Goal: Communication & Community: Answer question/provide support

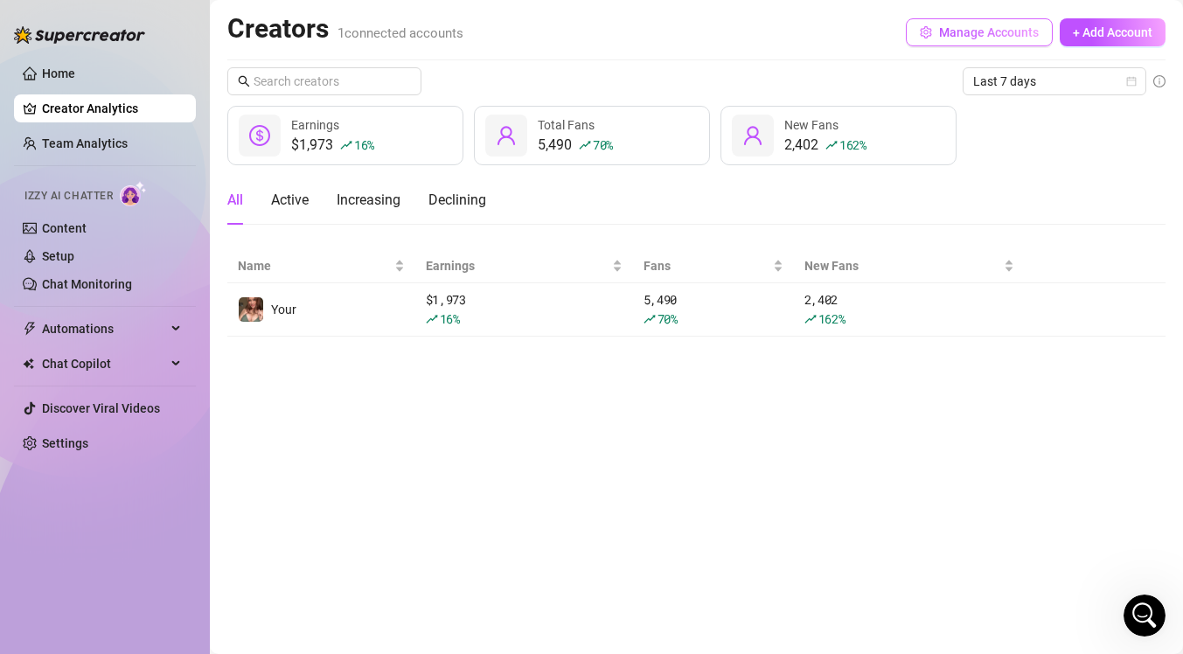
click at [975, 30] on span "Manage Accounts" at bounding box center [989, 32] width 100 height 14
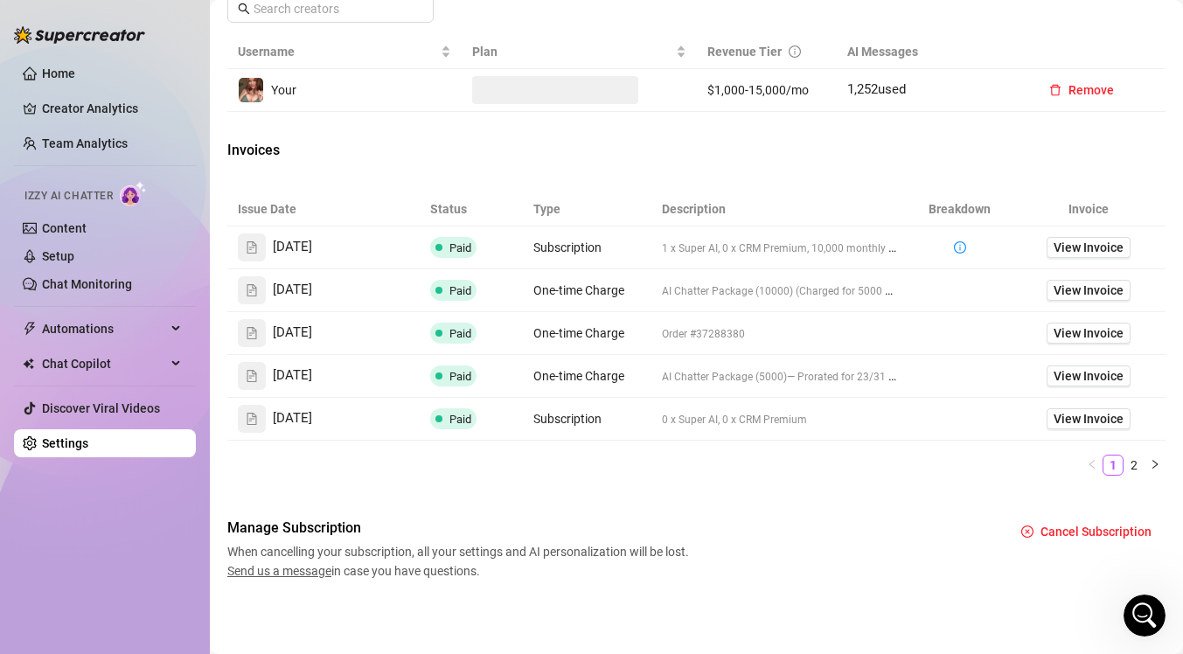
scroll to position [690, 0]
click at [1100, 245] on span "View Invoice" at bounding box center [1088, 247] width 70 height 19
click at [1068, 380] on span "View Invoice" at bounding box center [1088, 375] width 70 height 19
click at [1097, 286] on span "View Invoice" at bounding box center [1088, 290] width 70 height 19
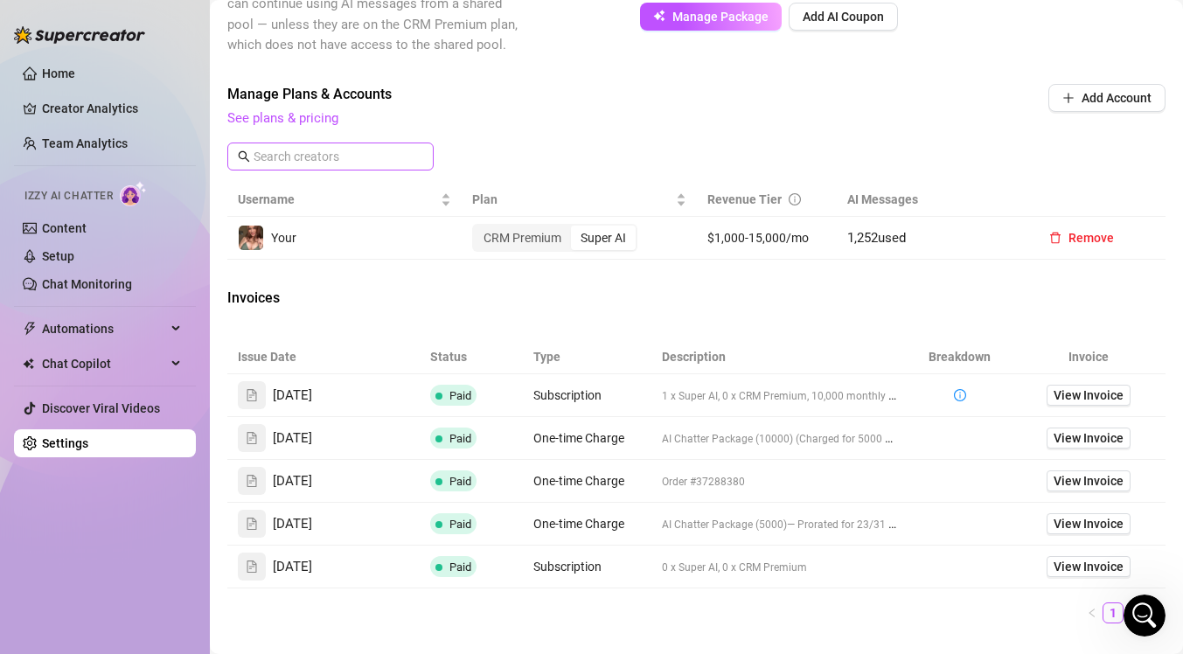
scroll to position [530, 0]
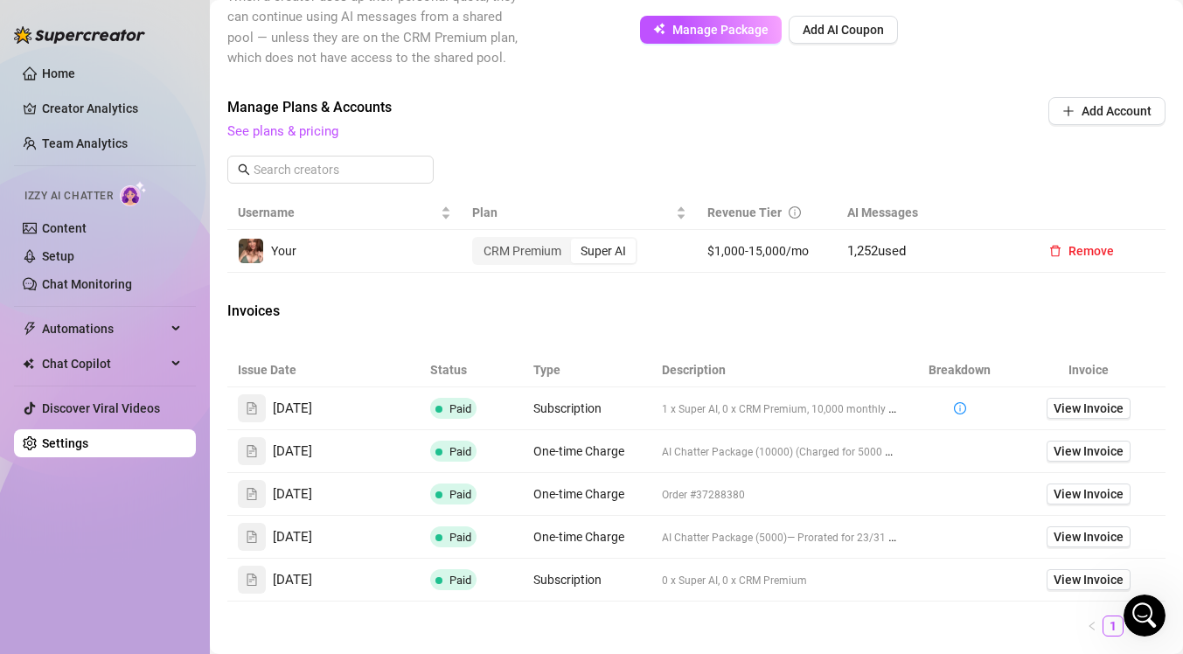
click at [1146, 606] on icon "Open Intercom Messenger" at bounding box center [1144, 615] width 29 height 29
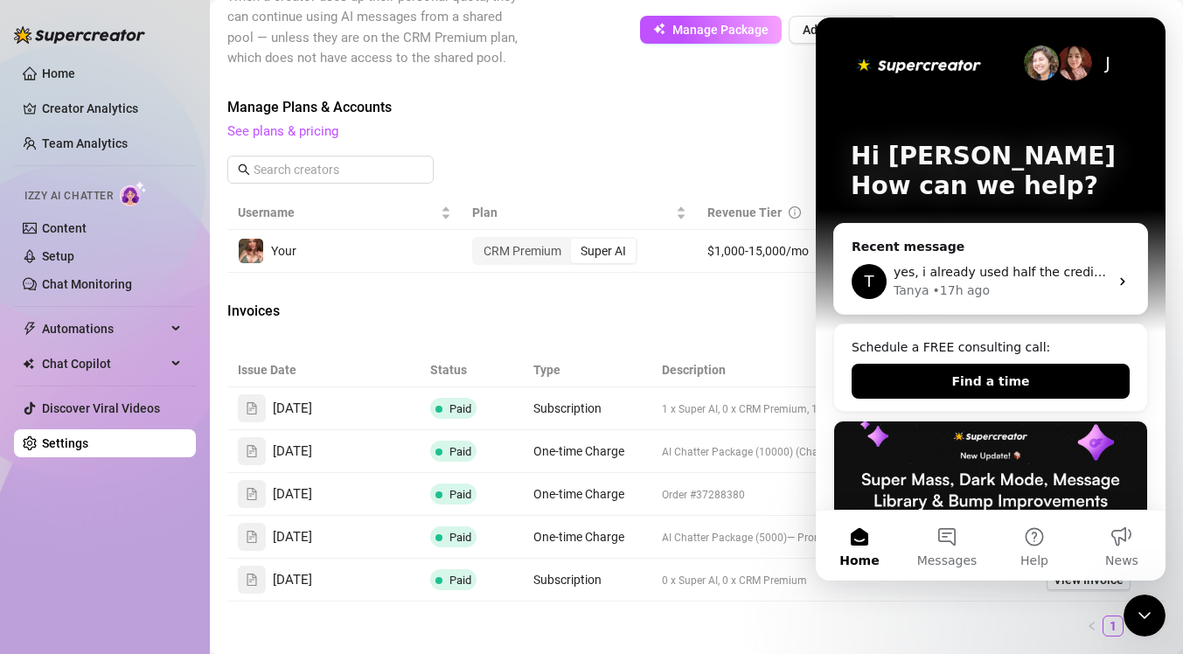
click at [663, 319] on div "Invoices" at bounding box center [696, 313] width 938 height 24
click at [951, 519] on button "Messages" at bounding box center [946, 545] width 87 height 70
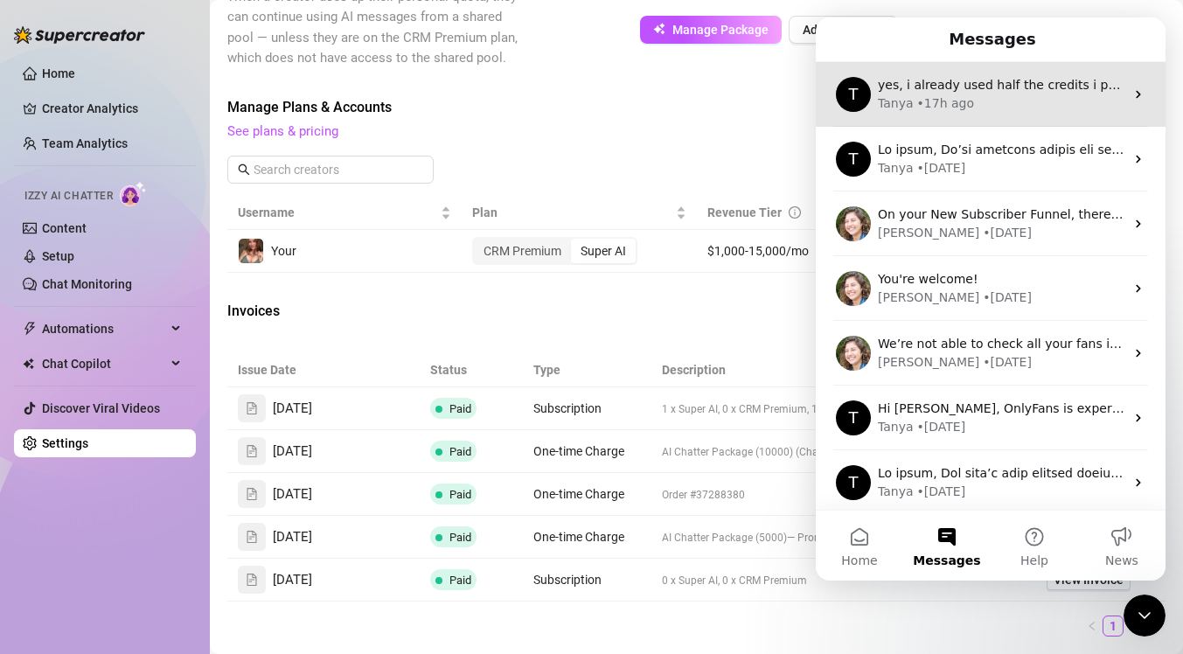
click at [964, 70] on div "T yes, i already used half the credits i purchased from [DATE]. i am requesting…" at bounding box center [990, 94] width 350 height 65
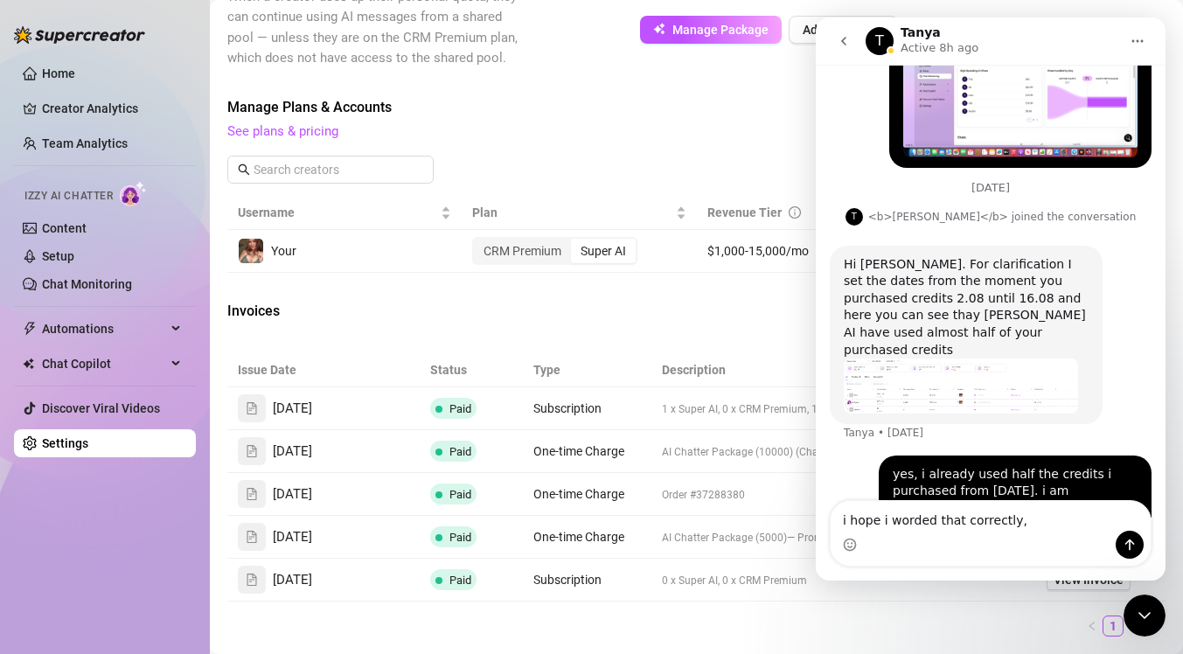
scroll to position [3054, 0]
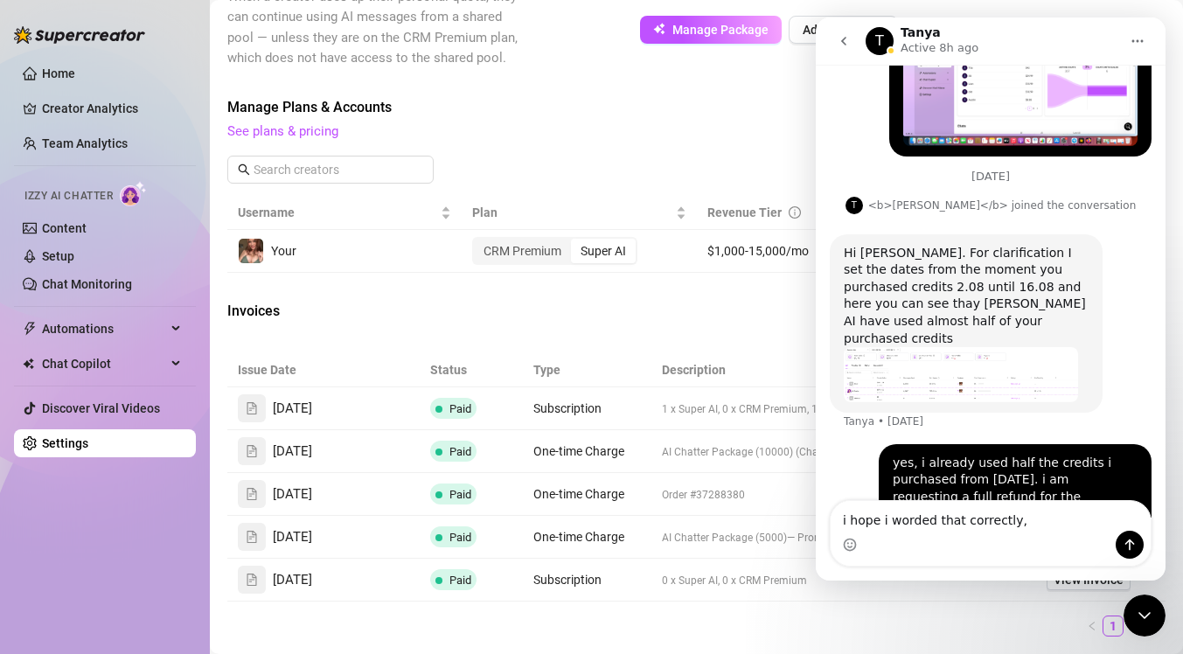
click at [983, 245] on div "Hi [PERSON_NAME]. For clarification I set the dates from the moment you purchas…" at bounding box center [965, 296] width 245 height 103
click at [931, 347] on img "Tanya says…" at bounding box center [960, 374] width 234 height 55
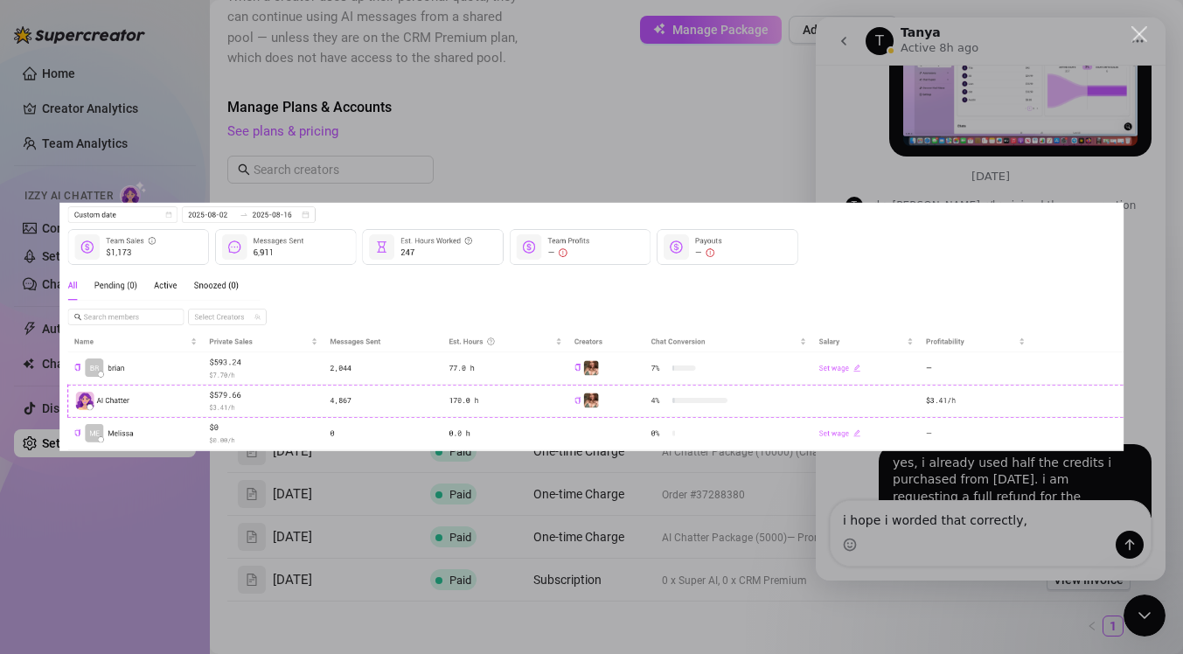
scroll to position [0, 0]
click at [701, 104] on div "Intercom messenger" at bounding box center [591, 327] width 1183 height 654
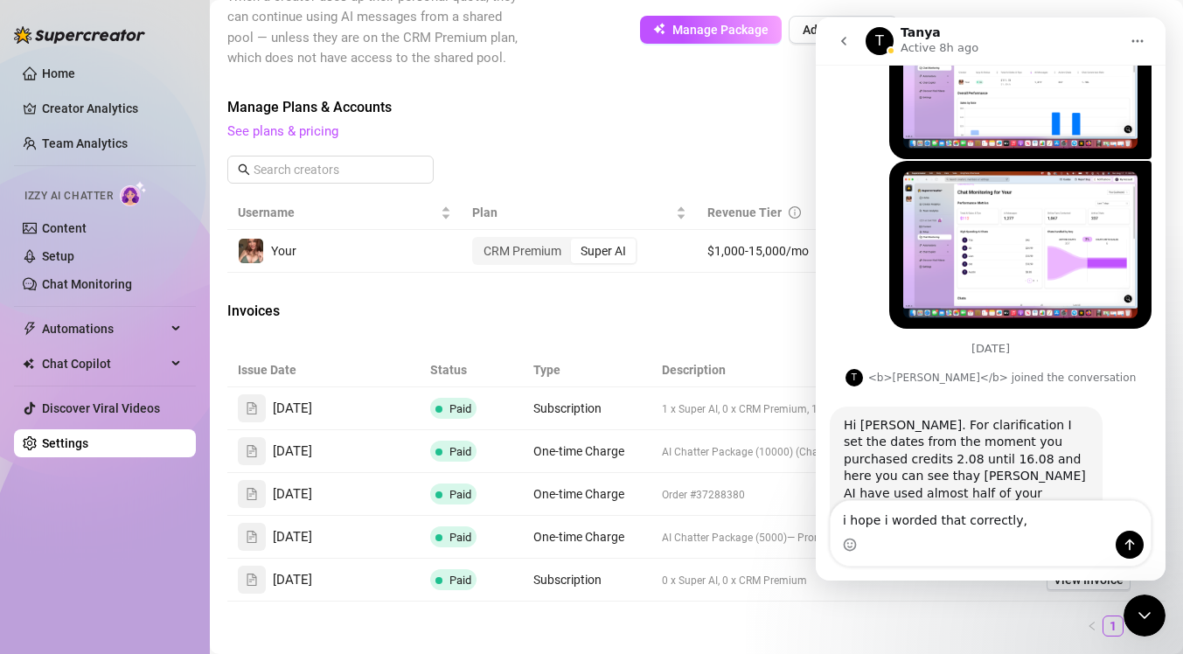
scroll to position [3054, 0]
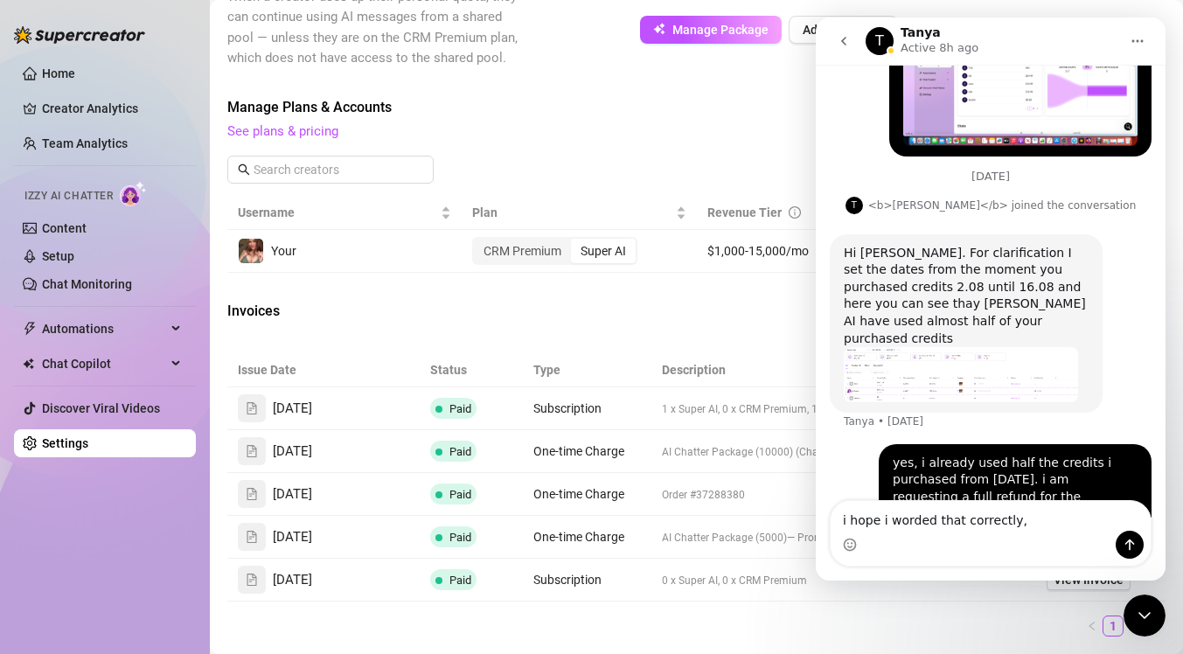
click at [838, 42] on icon "go back" at bounding box center [843, 41] width 14 height 14
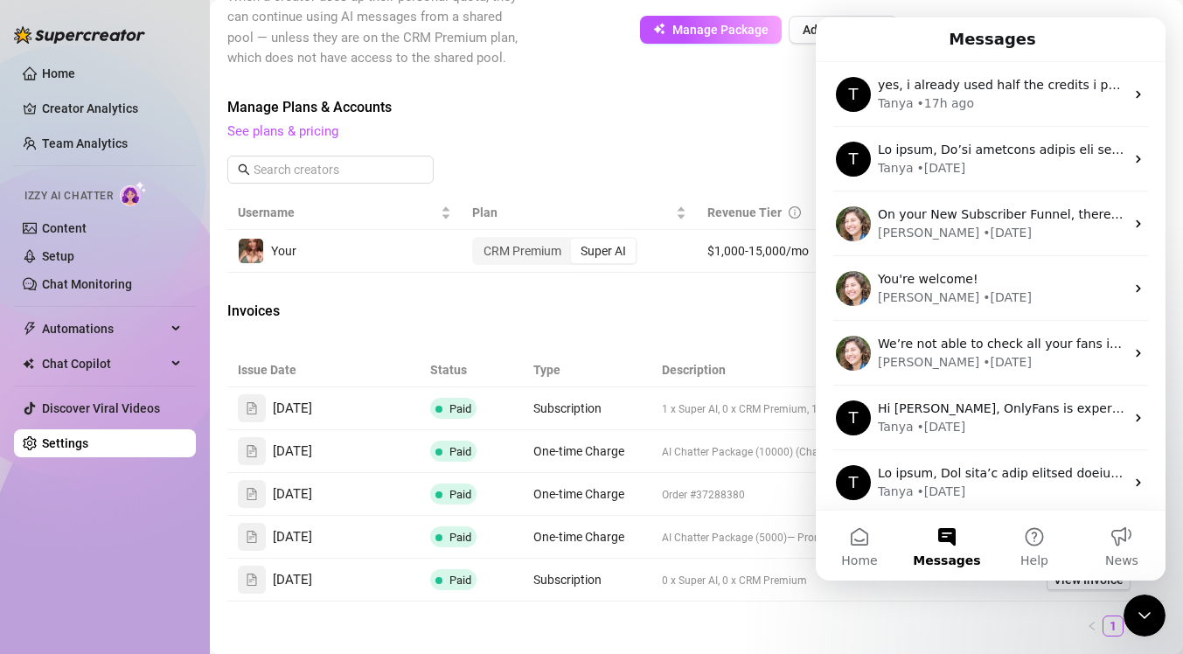
scroll to position [0, 0]
click at [1148, 603] on div "Close Intercom Messenger" at bounding box center [1144, 615] width 42 height 42
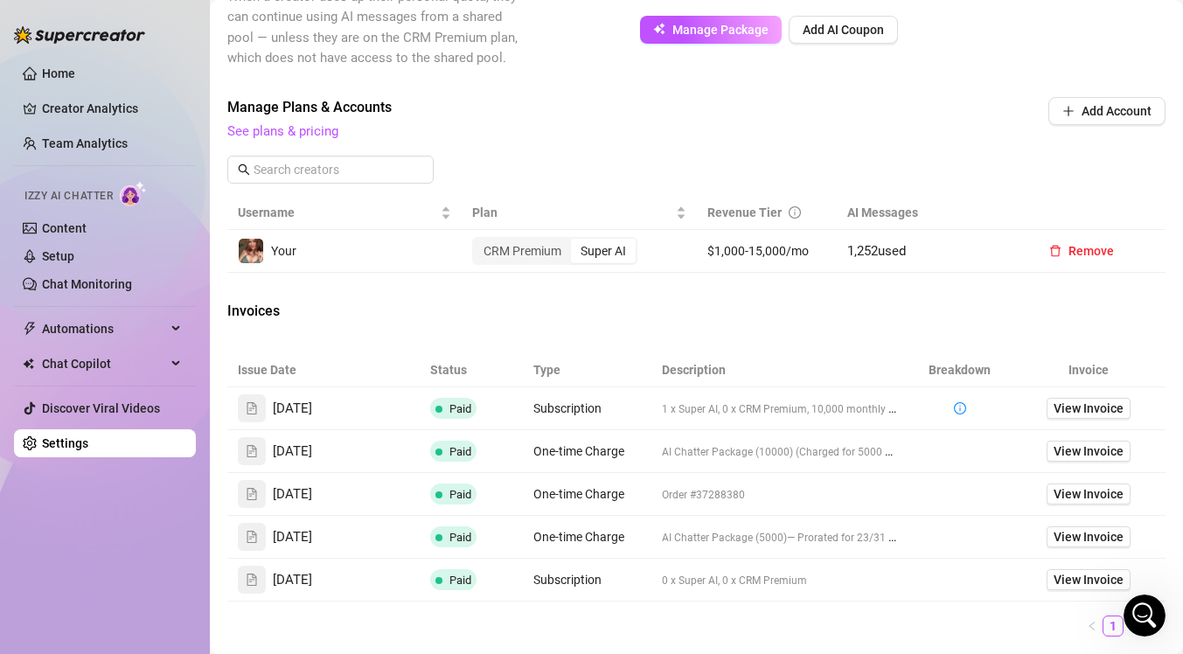
click at [1082, 420] on td "View Invoice" at bounding box center [1088, 408] width 154 height 43
click at [1152, 608] on icon "Open Intercom Messenger" at bounding box center [1144, 615] width 29 height 29
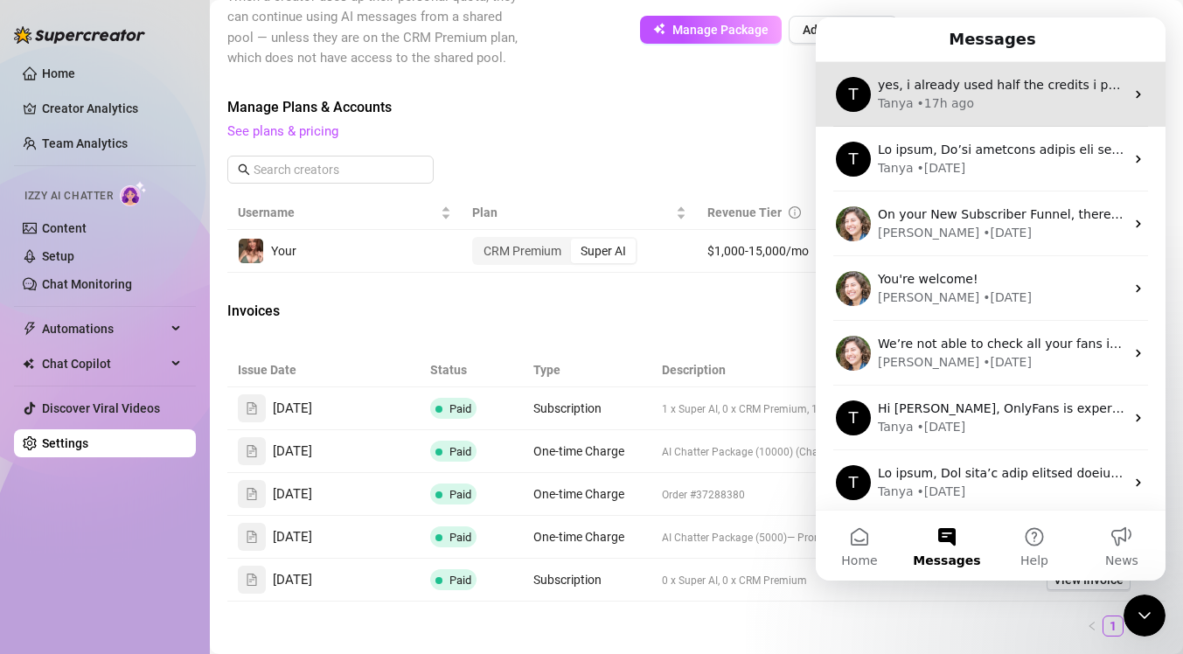
click at [986, 76] on div "yes, i already used half the credits i purchased from [DATE]. i am requesting a…" at bounding box center [1001, 85] width 246 height 18
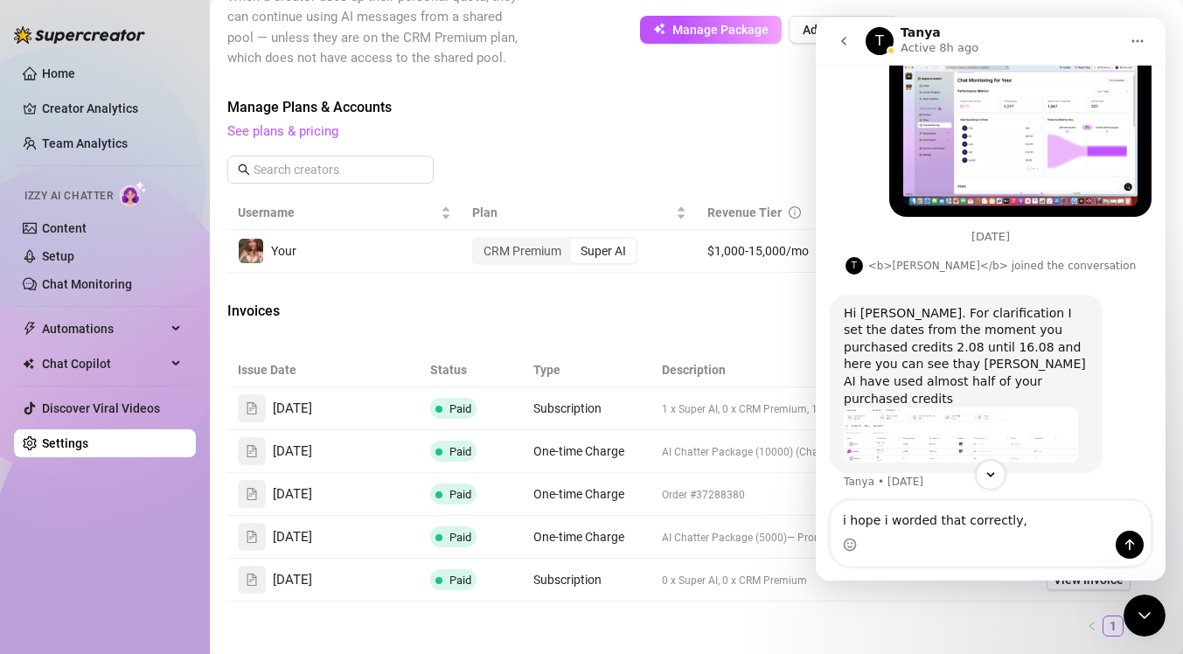
scroll to position [3054, 0]
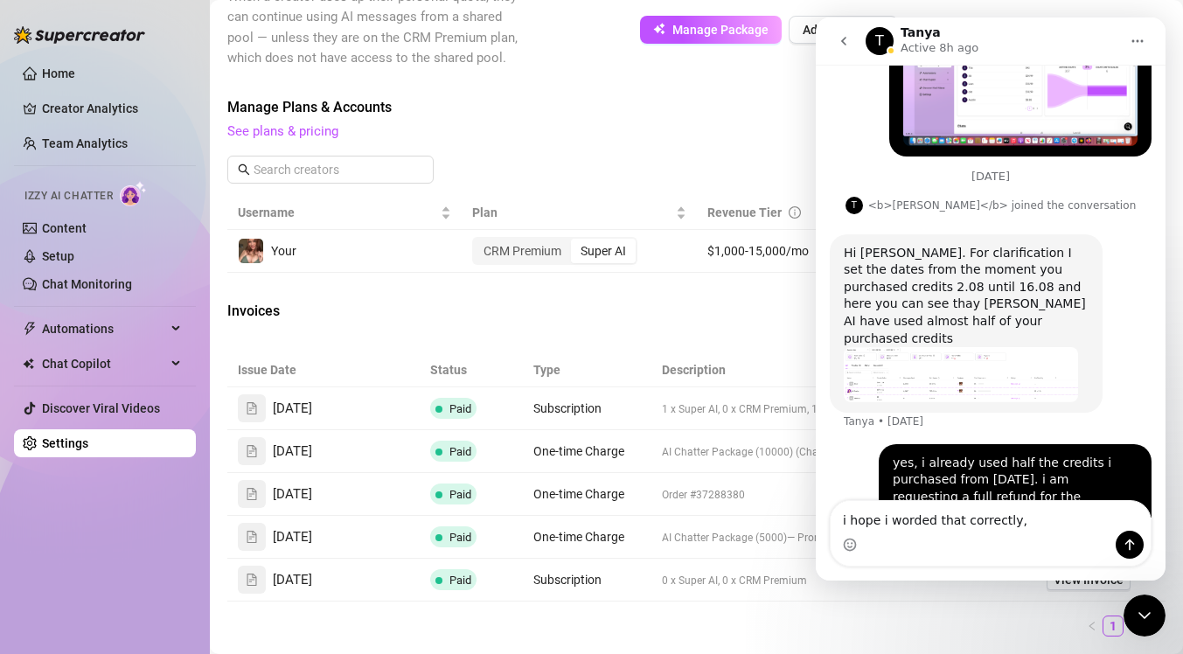
click at [844, 44] on icon "go back" at bounding box center [843, 41] width 5 height 9
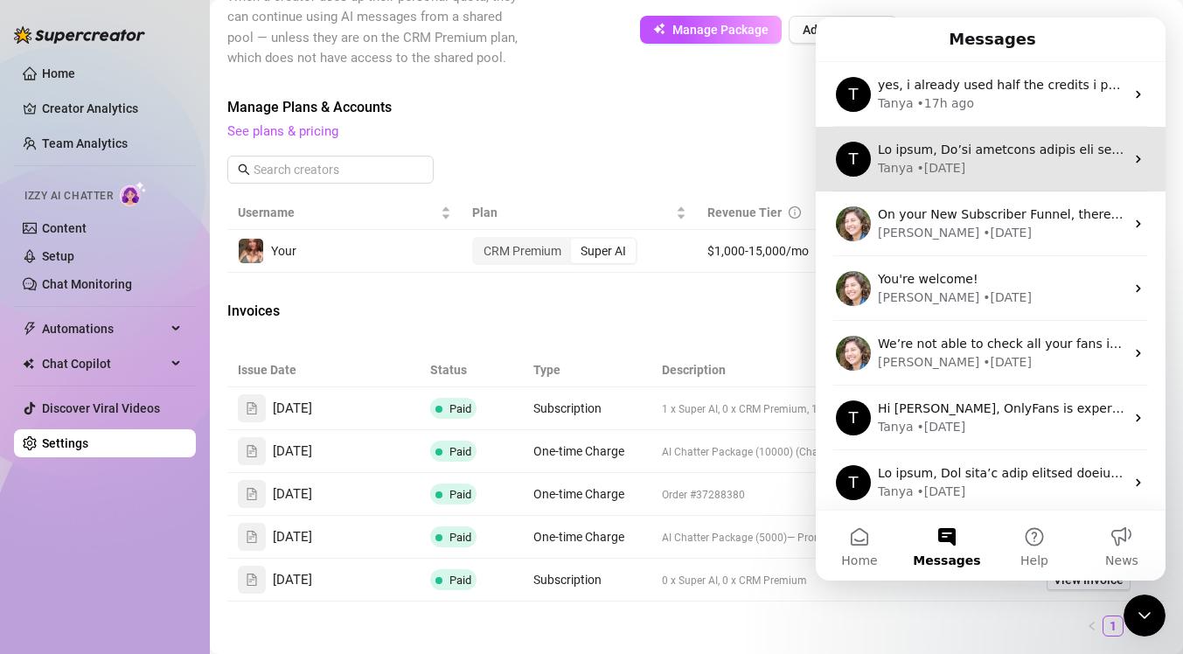
scroll to position [0, 0]
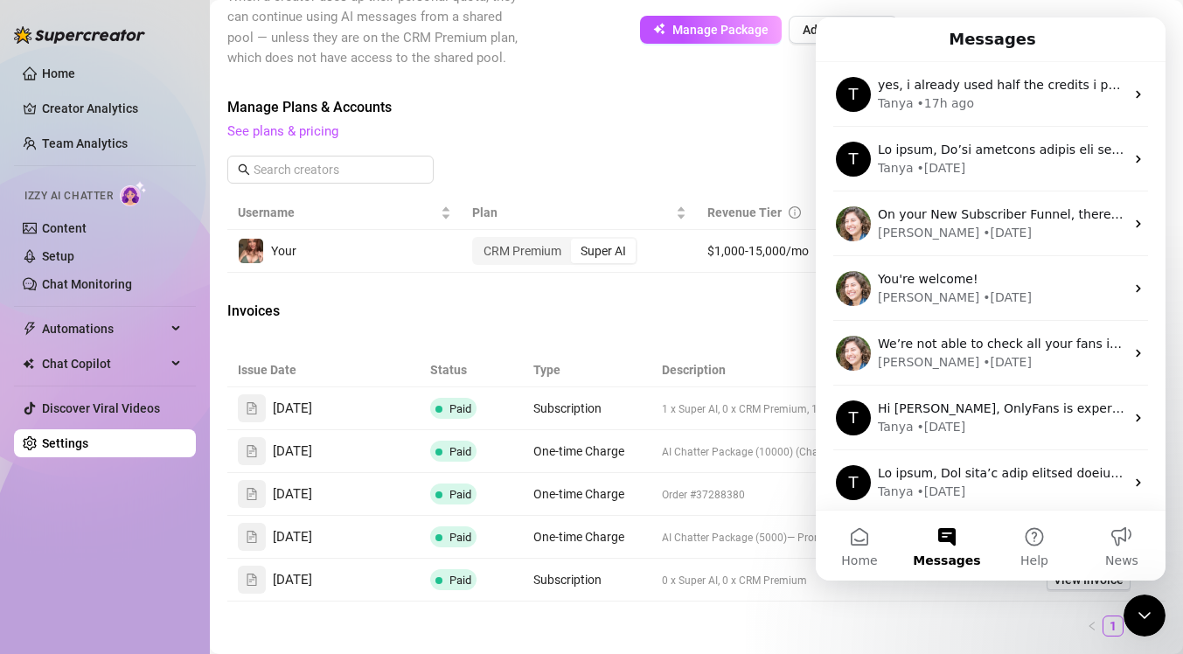
click at [693, 108] on span "Manage Plans & Accounts" at bounding box center [578, 107] width 702 height 21
click at [696, 313] on div "Invoices" at bounding box center [696, 313] width 938 height 24
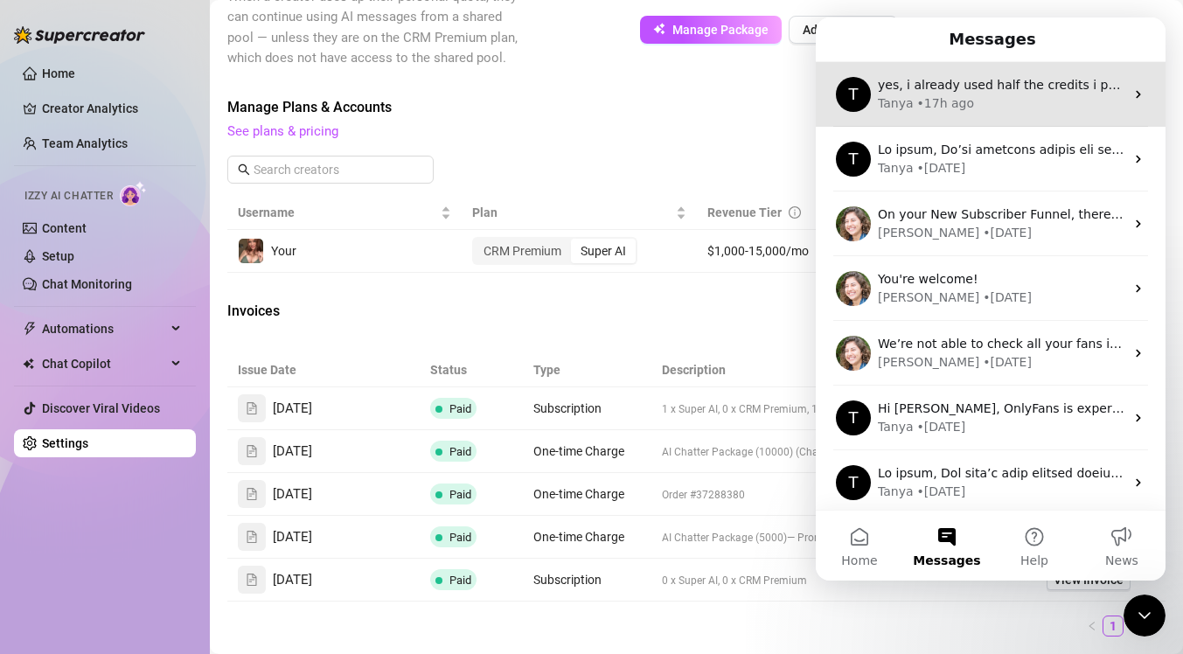
click at [1024, 98] on div "[PERSON_NAME] • 17h ago" at bounding box center [1001, 103] width 246 height 18
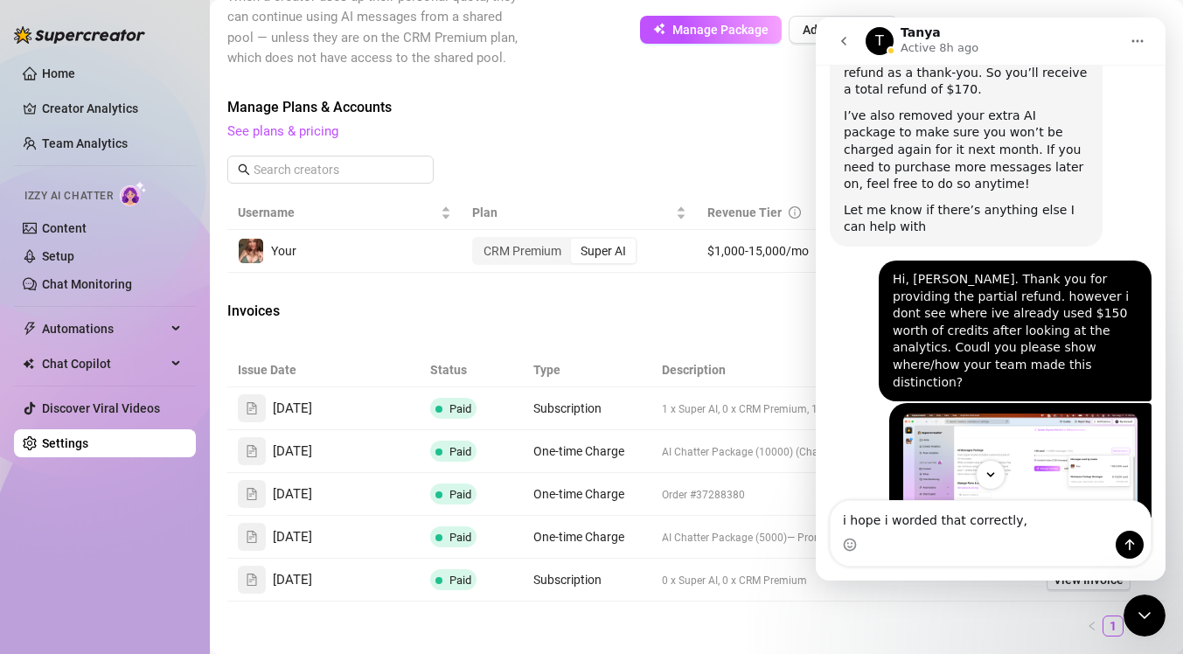
scroll to position [2311, 0]
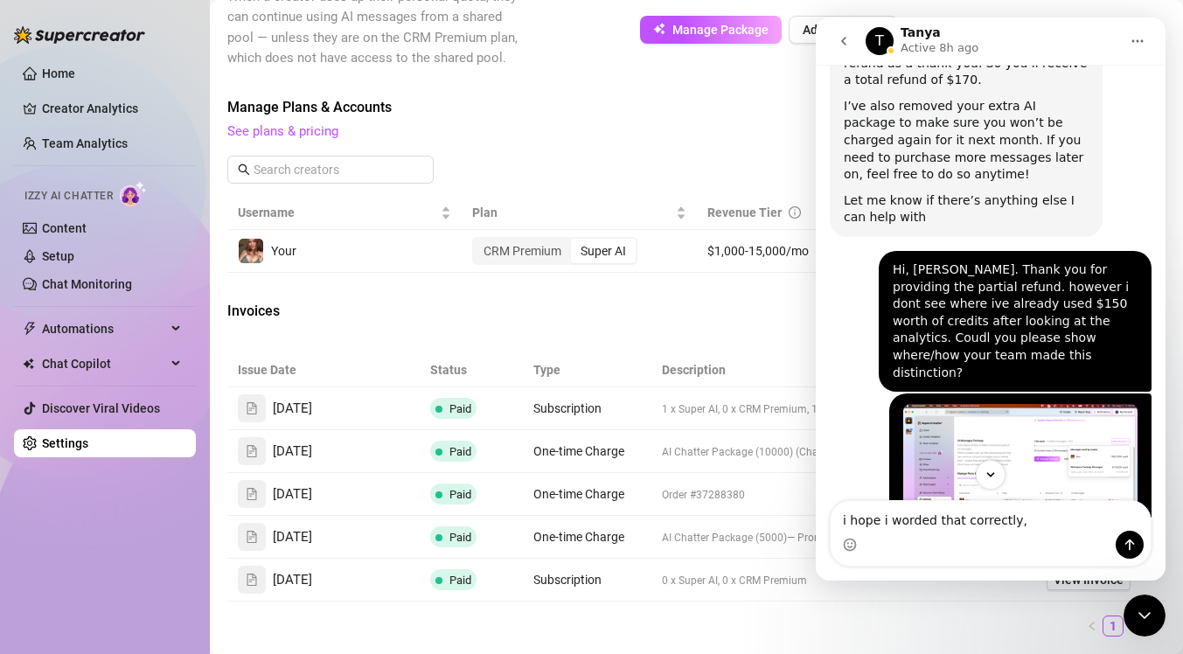
click at [1010, 404] on img "brian says…" at bounding box center [1020, 477] width 234 height 147
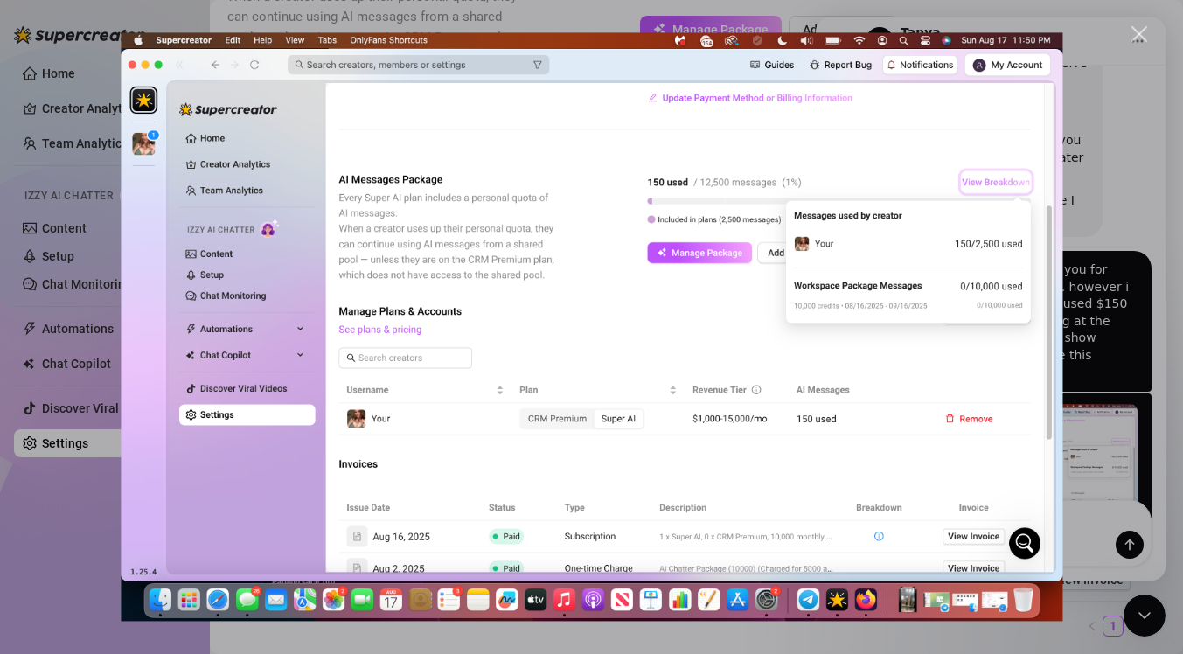
click at [1146, 31] on div "Close" at bounding box center [1139, 34] width 17 height 17
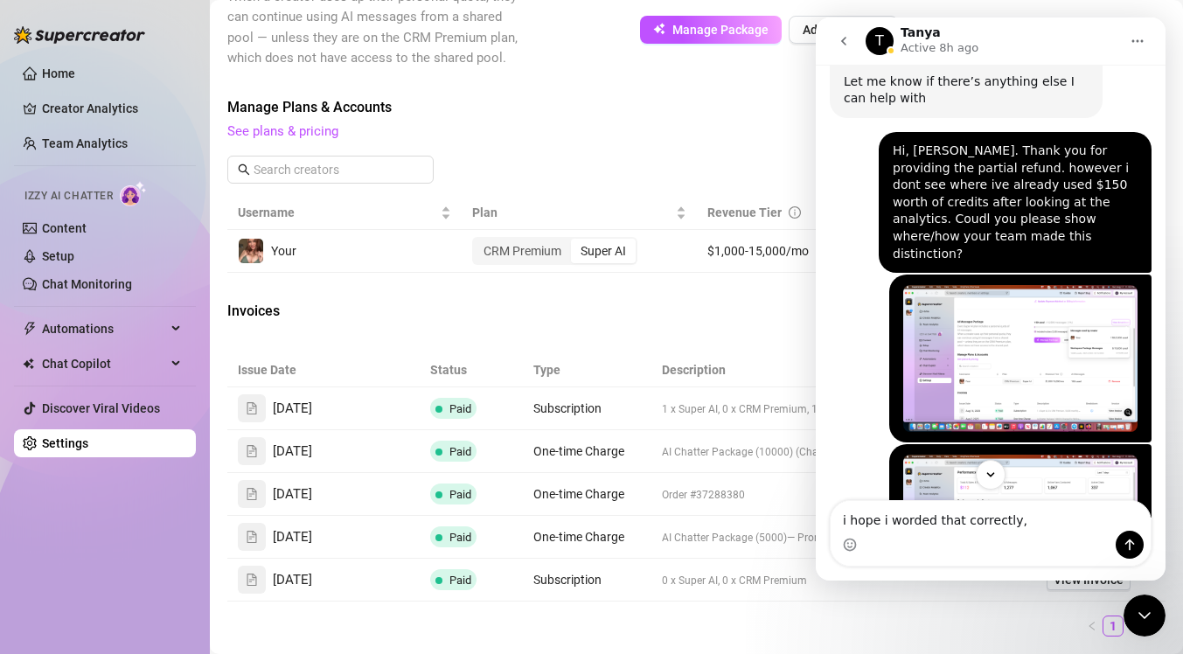
scroll to position [2432, 0]
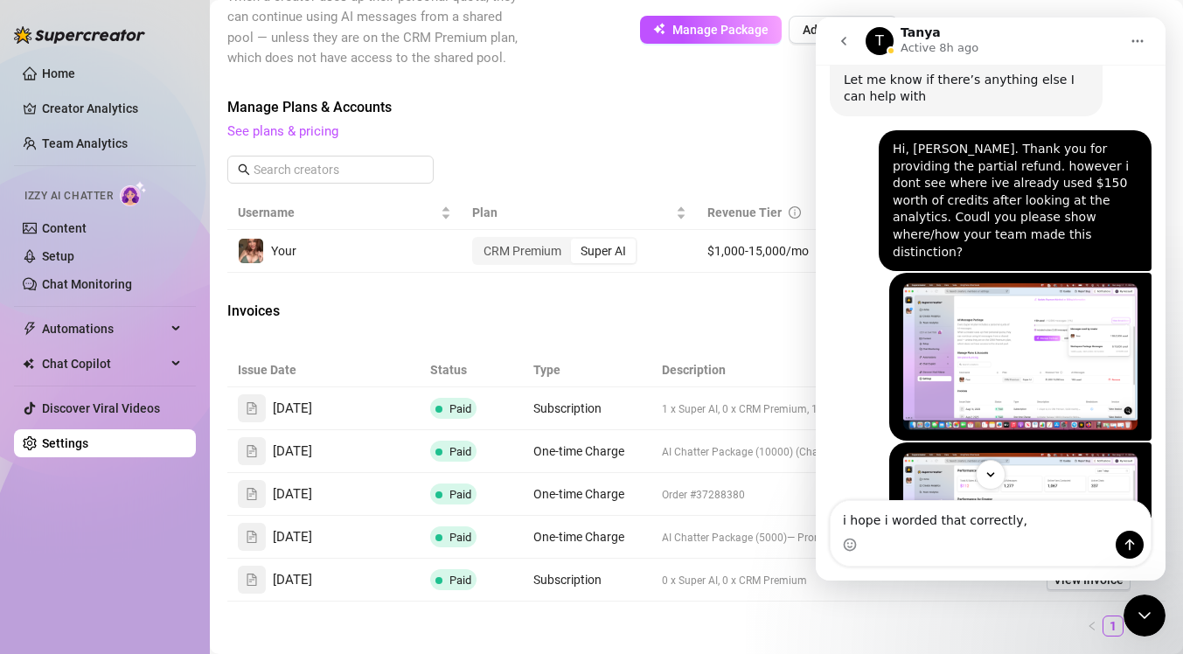
click at [1051, 453] on img "brian says…" at bounding box center [1020, 526] width 234 height 147
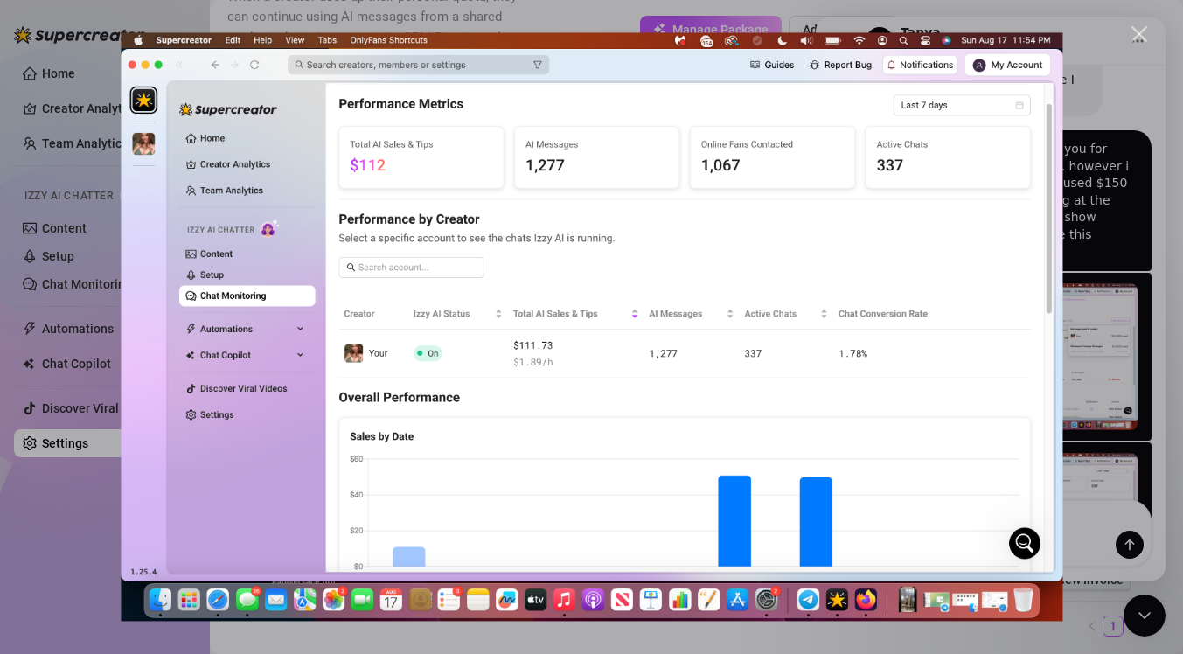
click at [1145, 38] on div "Close" at bounding box center [1139, 34] width 17 height 17
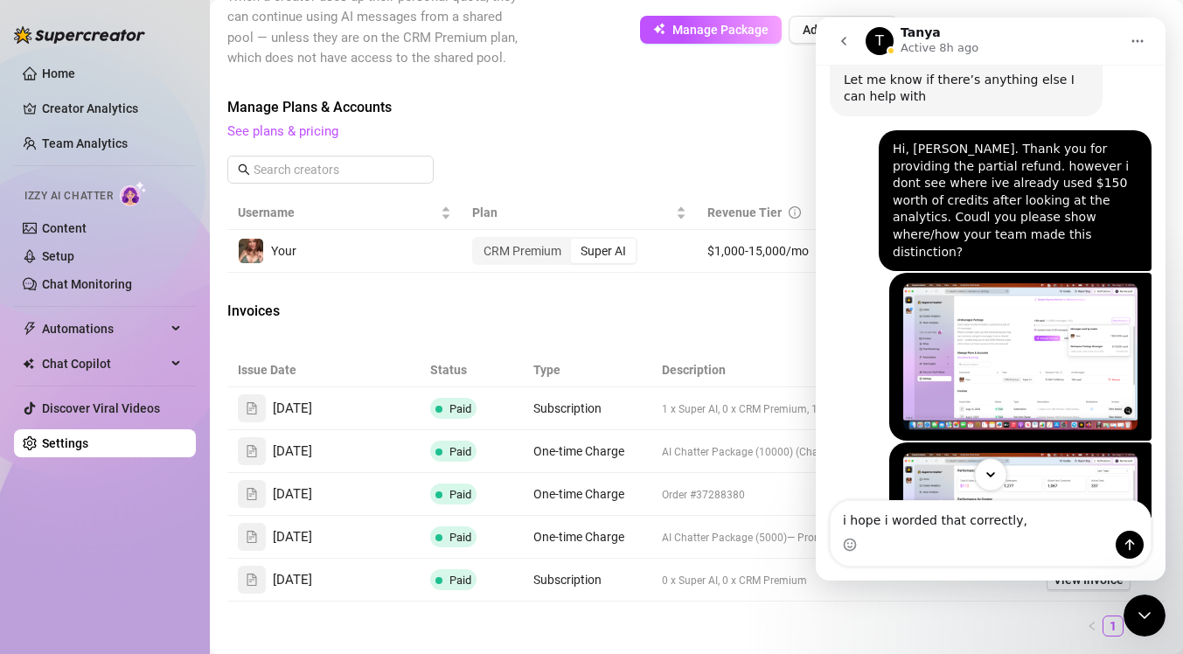
click at [990, 479] on icon "Scroll to bottom" at bounding box center [990, 475] width 16 height 16
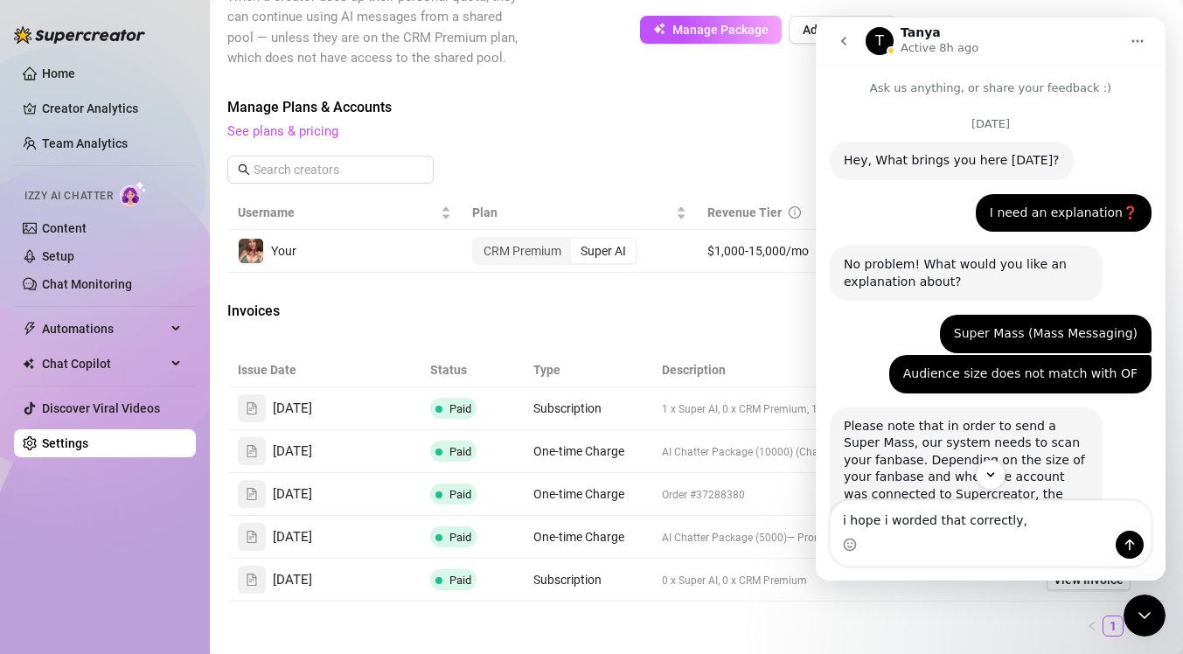
click at [858, 50] on button "go back" at bounding box center [843, 40] width 33 height 33
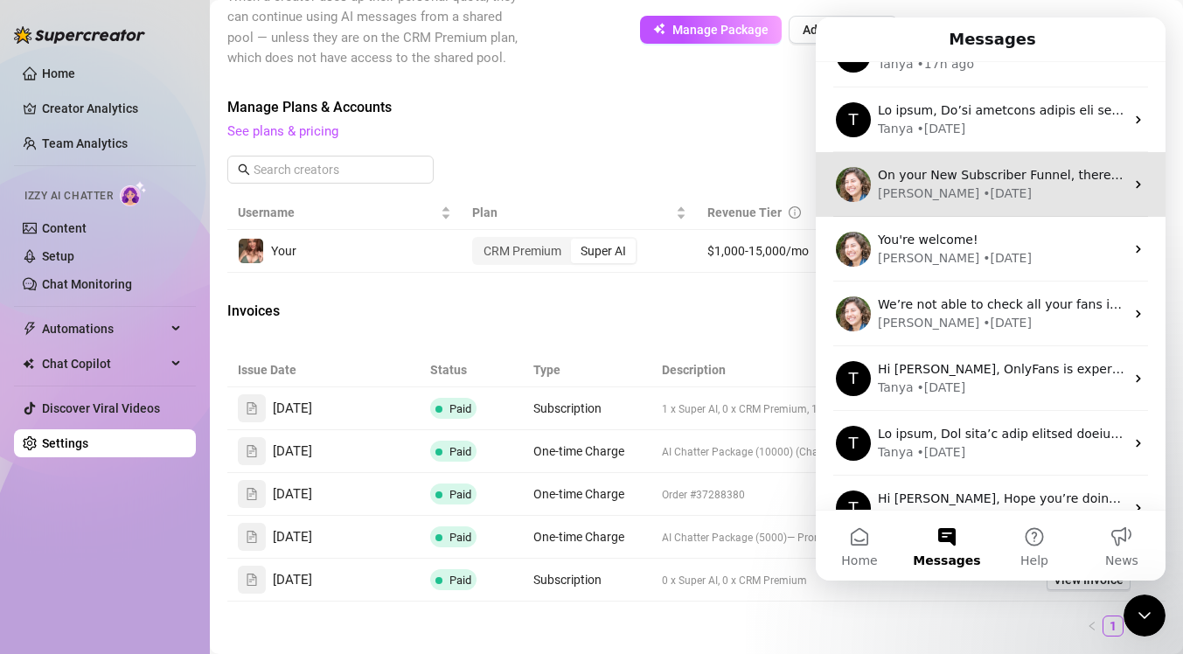
scroll to position [46, 0]
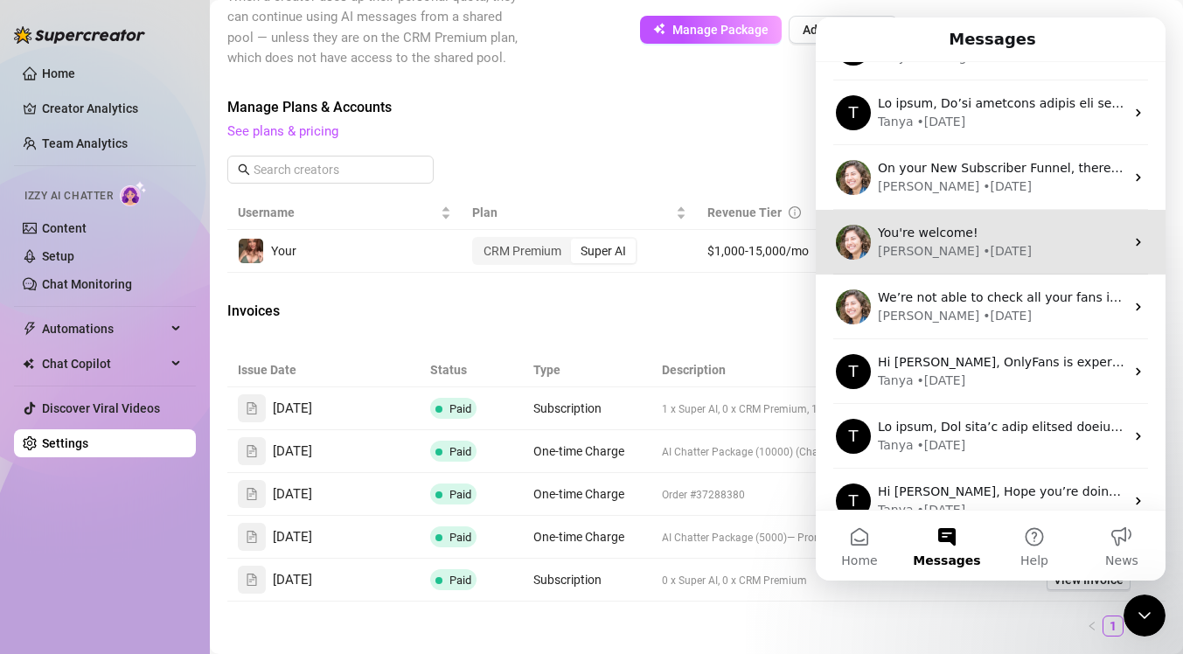
click at [982, 243] on div "• [DATE]" at bounding box center [1006, 251] width 49 height 18
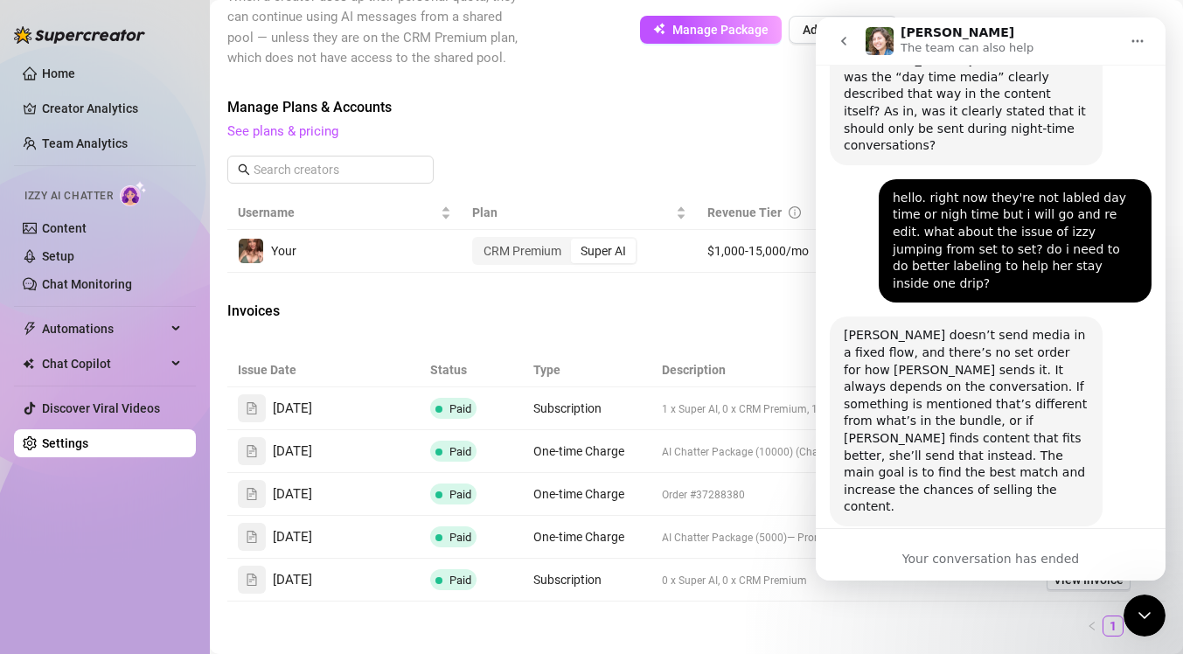
scroll to position [889, 0]
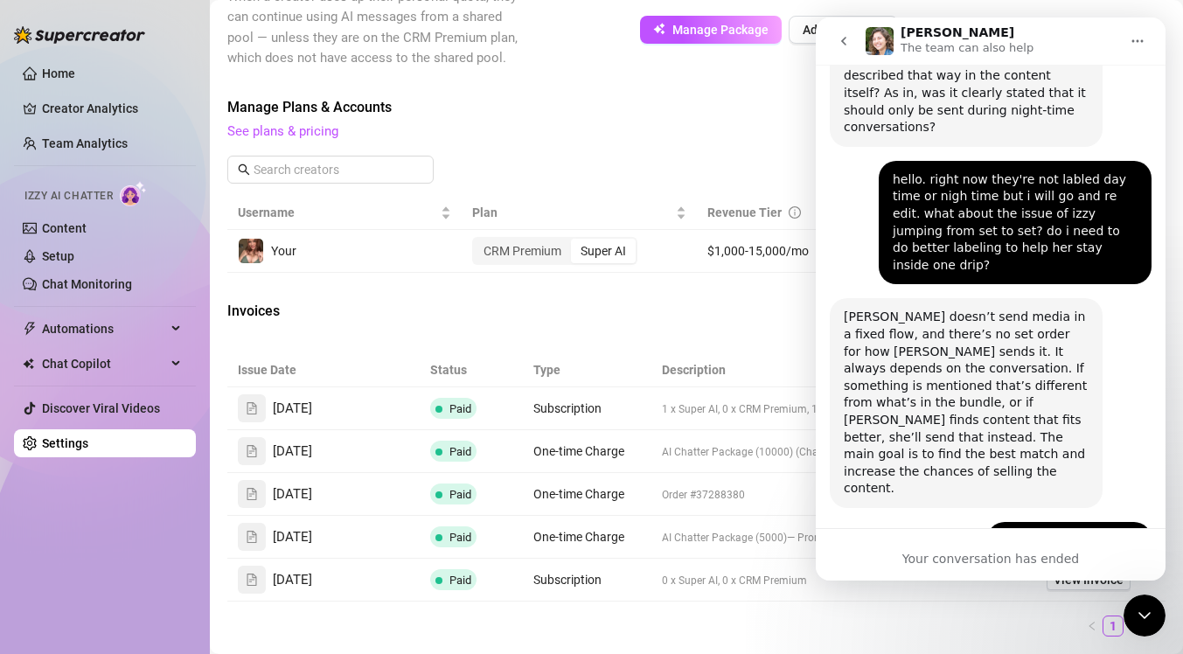
click at [854, 44] on button "go back" at bounding box center [843, 40] width 33 height 33
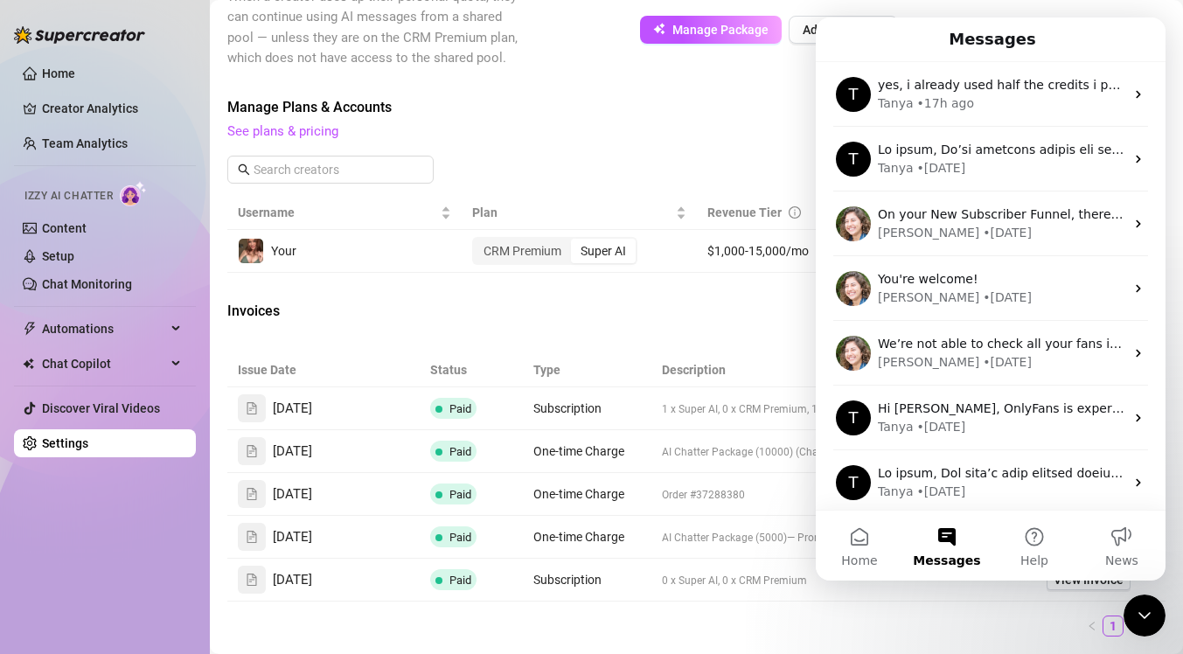
scroll to position [0, 0]
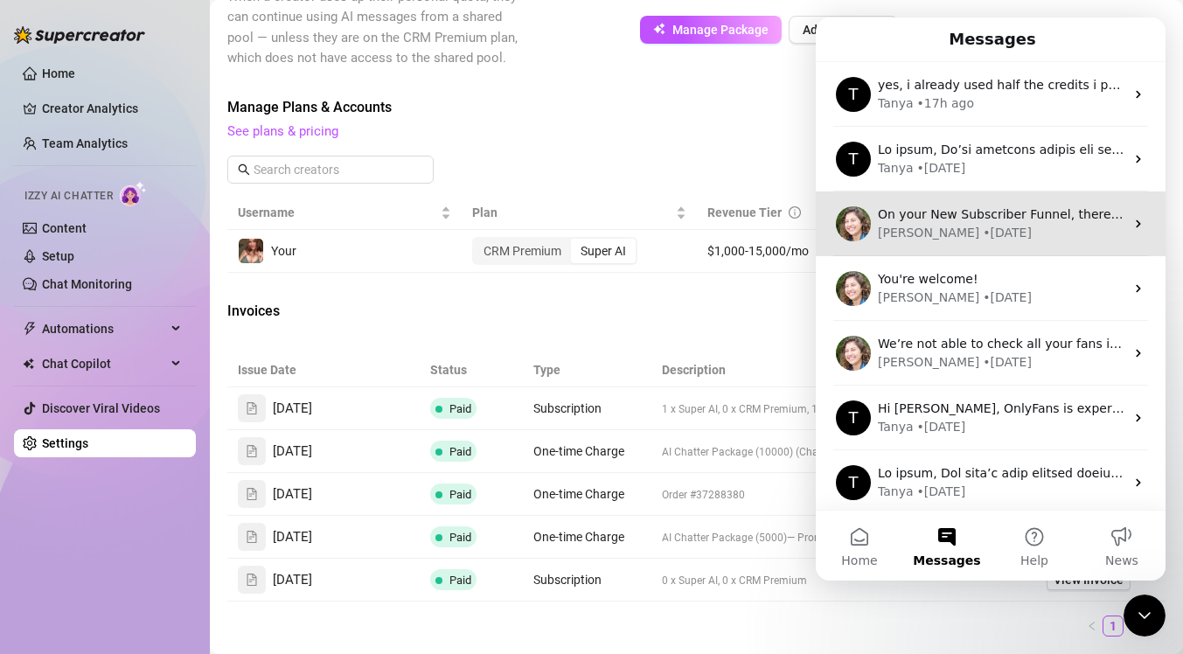
click at [971, 238] on div "[PERSON_NAME] • [DATE]" at bounding box center [1001, 233] width 246 height 18
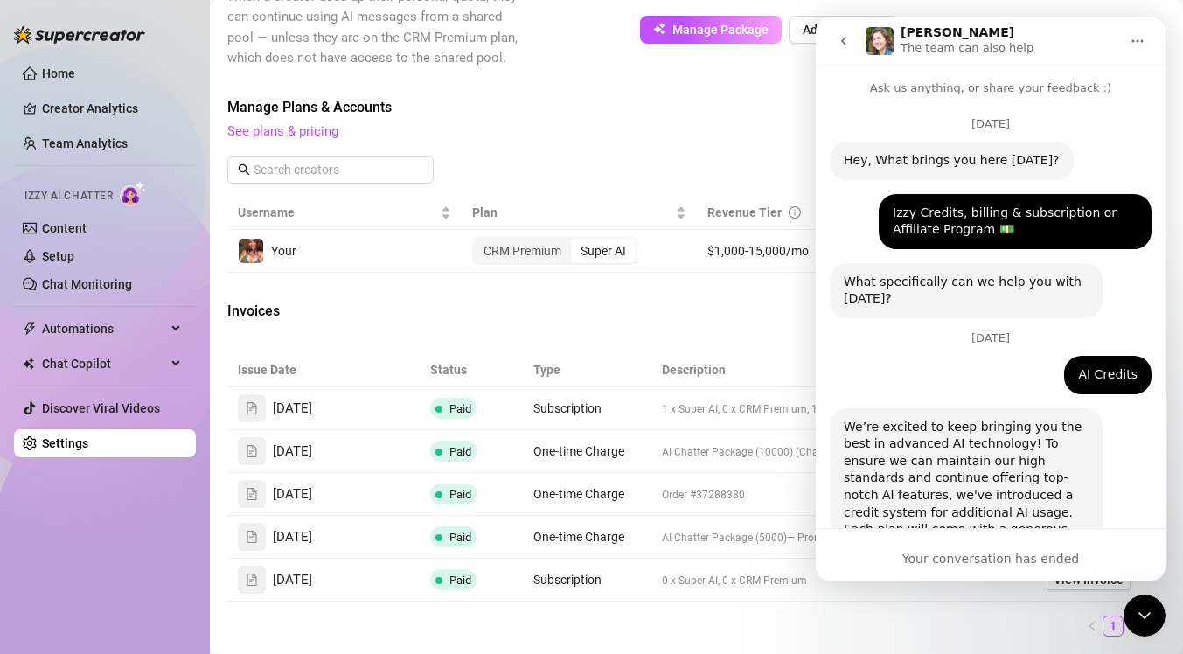
scroll to position [1922, 0]
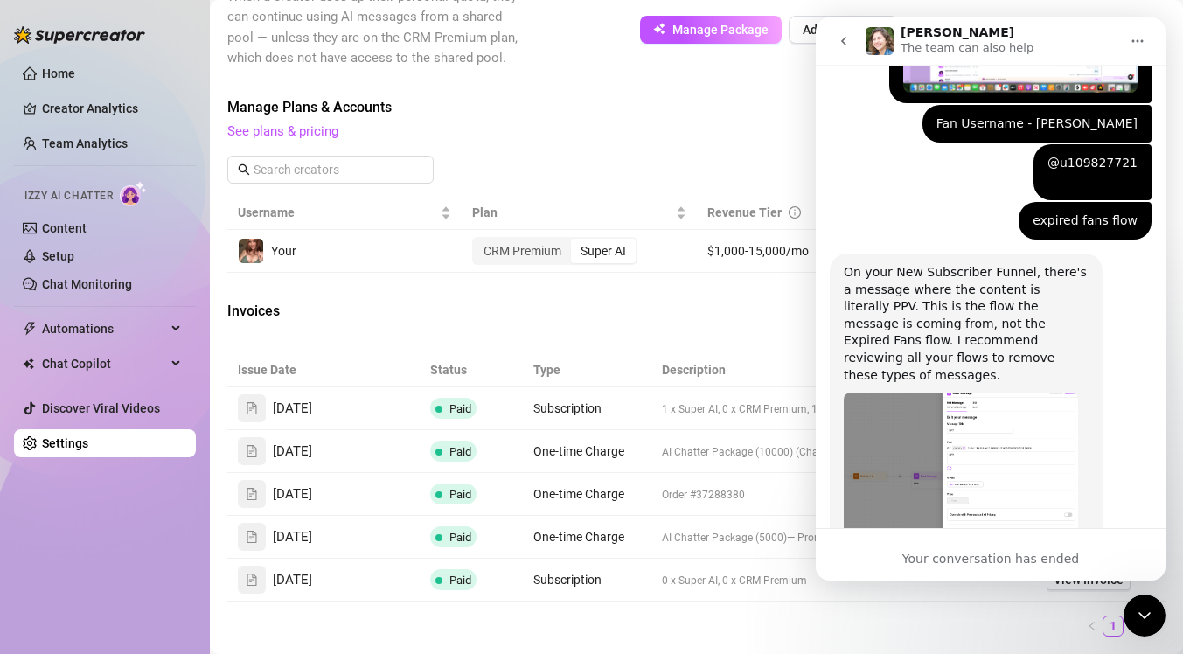
click at [847, 43] on icon "go back" at bounding box center [843, 41] width 14 height 14
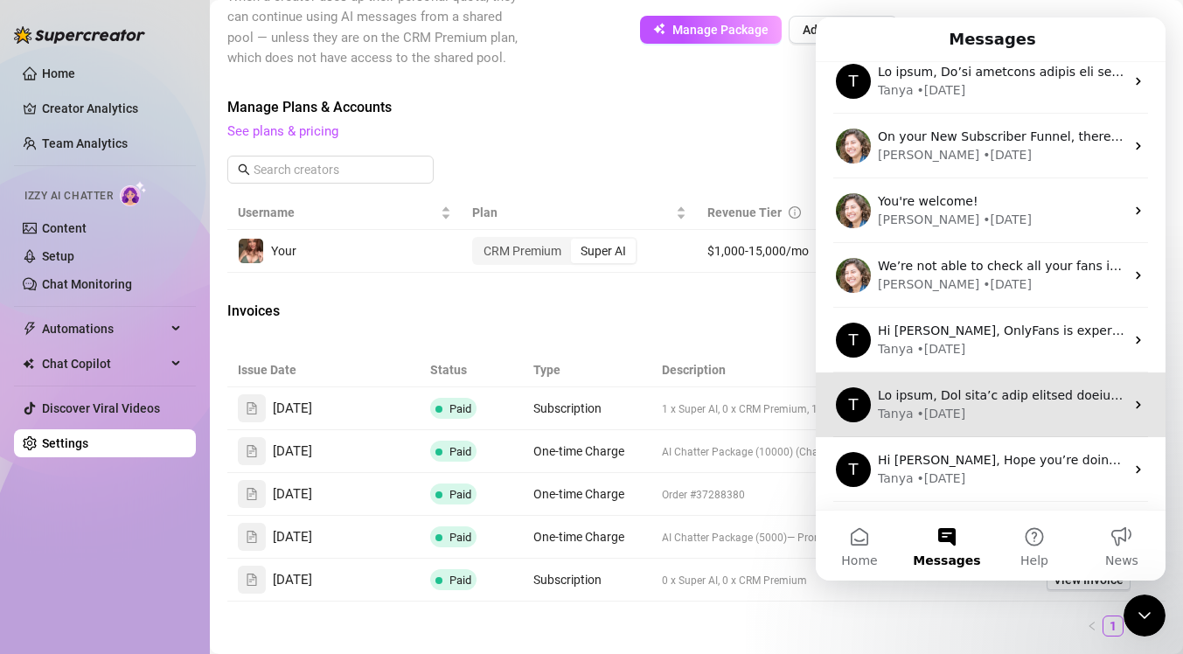
scroll to position [0, 0]
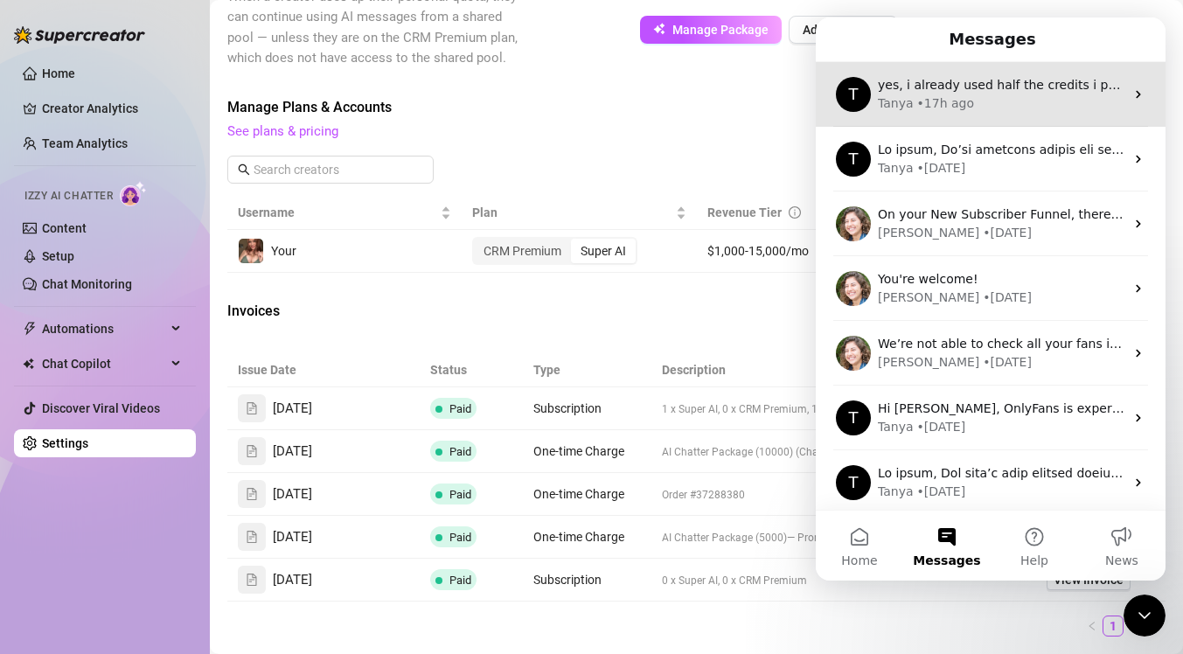
click at [949, 102] on div "• 17h ago" at bounding box center [945, 103] width 57 height 18
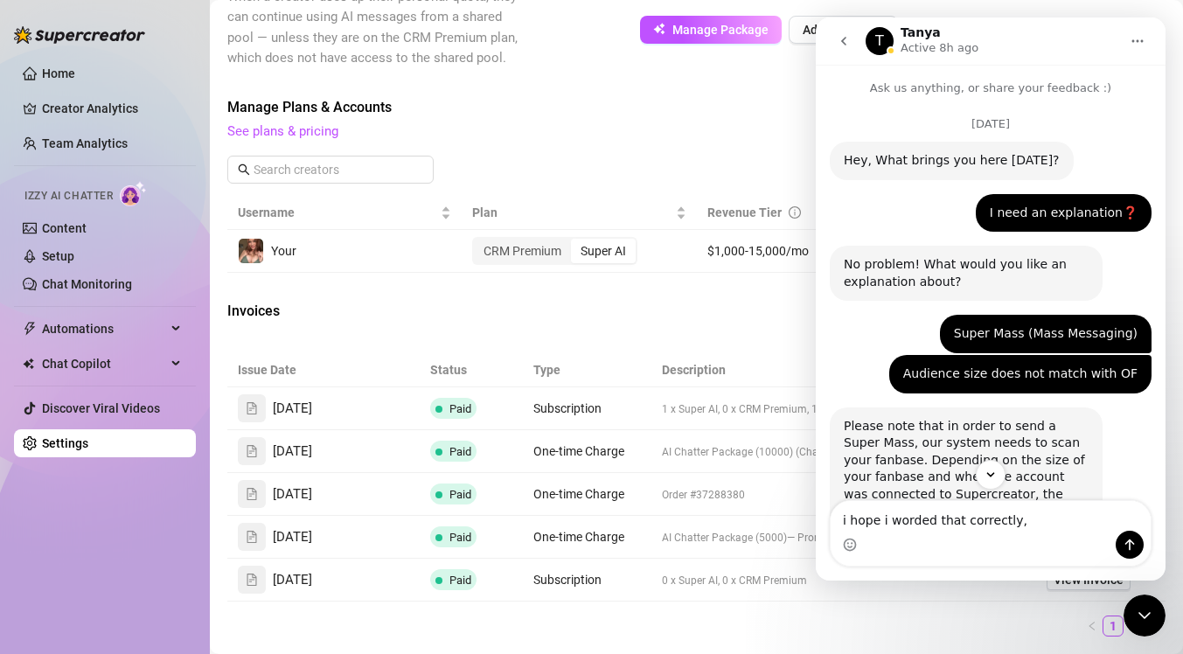
click at [847, 43] on icon "go back" at bounding box center [843, 41] width 14 height 14
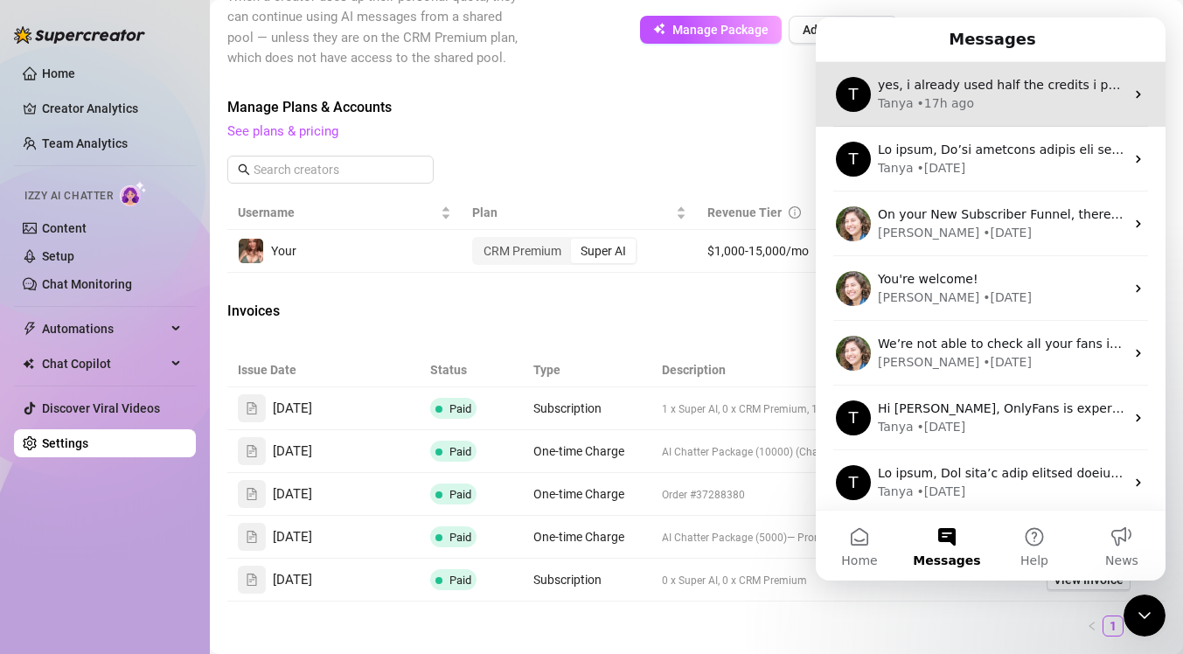
click at [960, 98] on div "• 17h ago" at bounding box center [945, 103] width 57 height 18
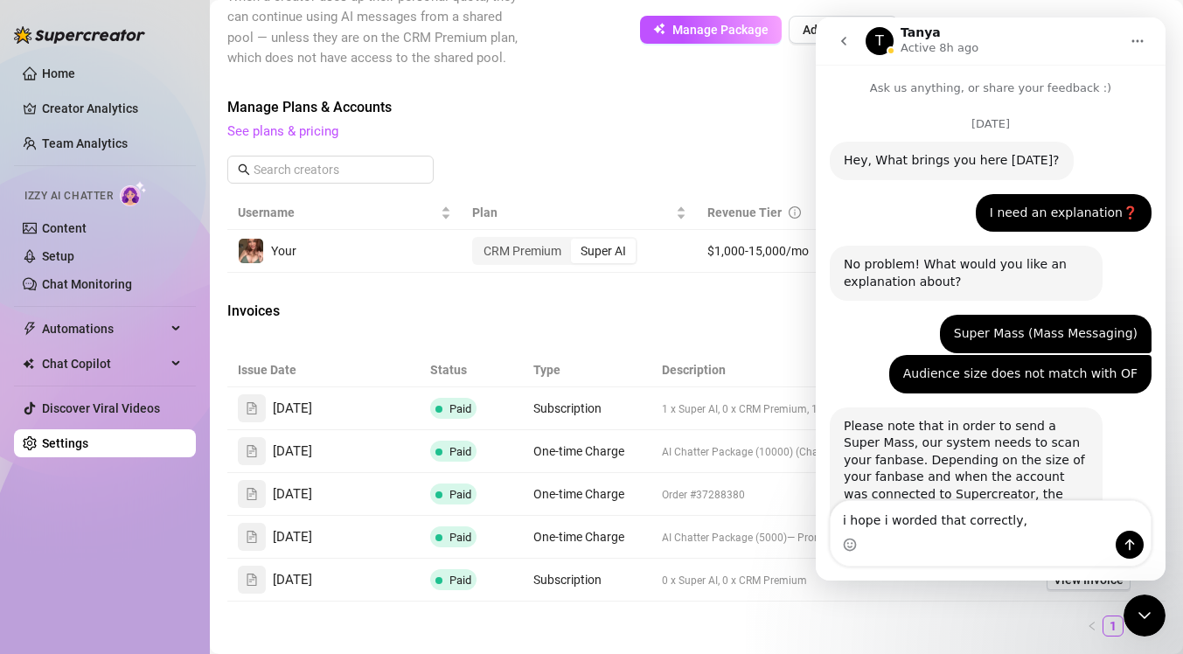
scroll to position [3054, 0]
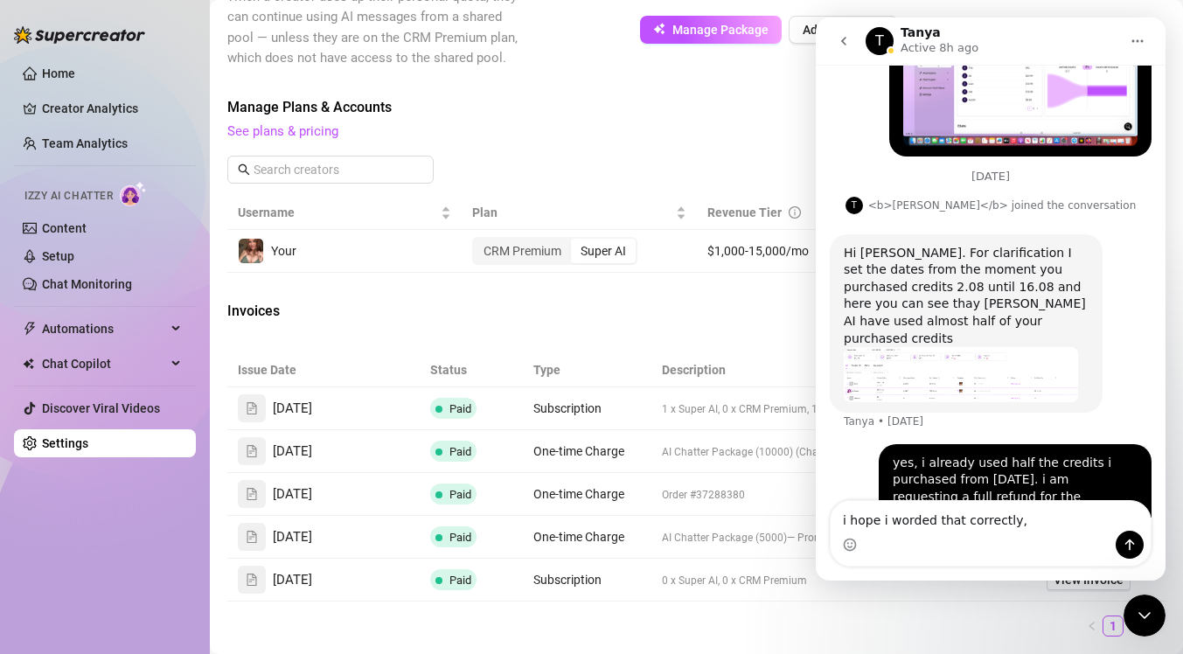
click at [1019, 538] on div "Intercom messenger" at bounding box center [990, 545] width 320 height 28
click at [1013, 521] on textarea "i hope i worded that correctly," at bounding box center [990, 516] width 320 height 30
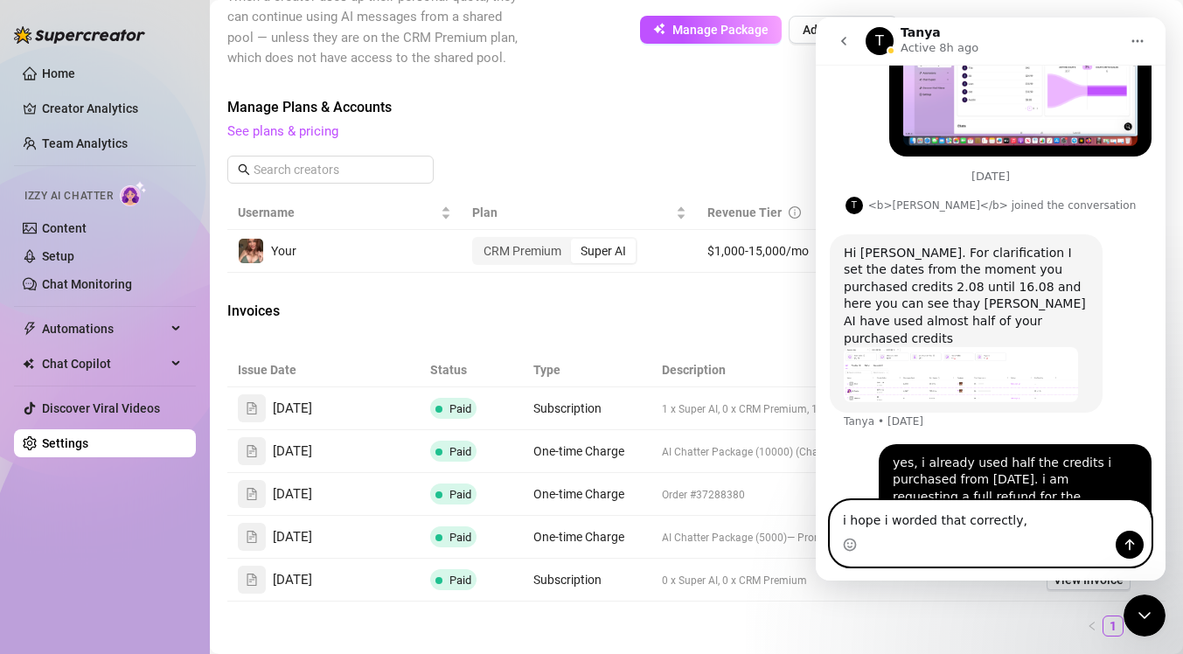
click at [1013, 521] on textarea "i hope i worded that correctly," at bounding box center [990, 516] width 320 height 30
click at [871, 524] on textarea "Goof afternoon, just following up on this?" at bounding box center [990, 516] width 320 height 30
type textarea "Good afternoon, just following up on this?"
click at [1121, 556] on button "Send a message…" at bounding box center [1129, 545] width 28 height 28
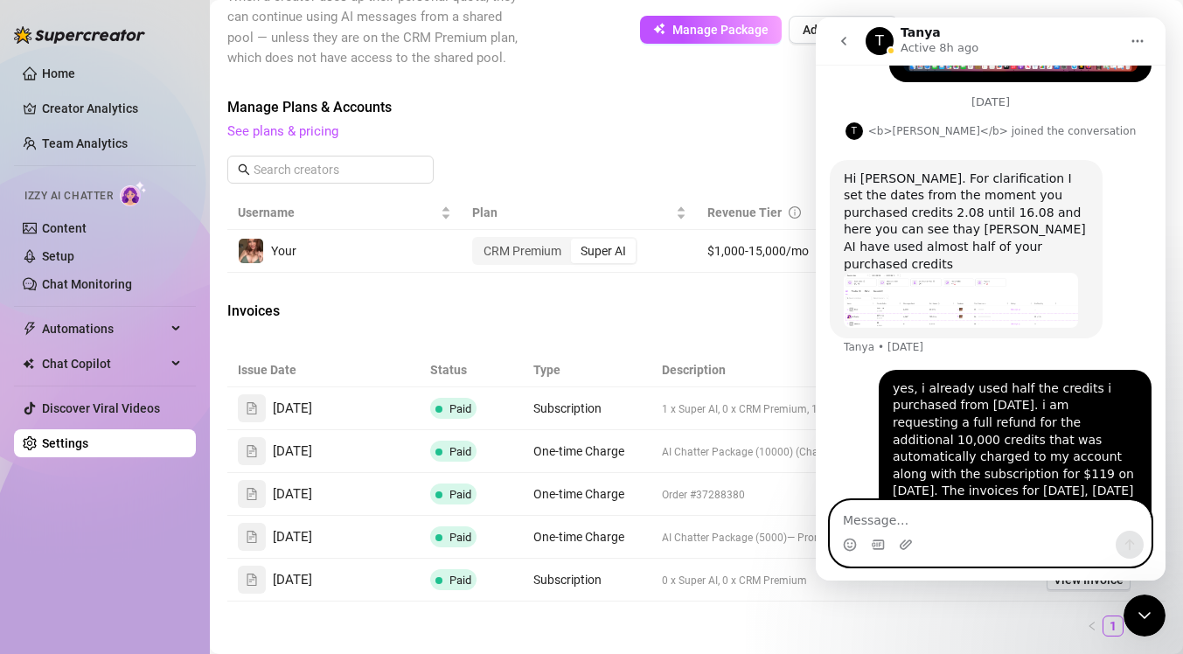
scroll to position [3130, 0]
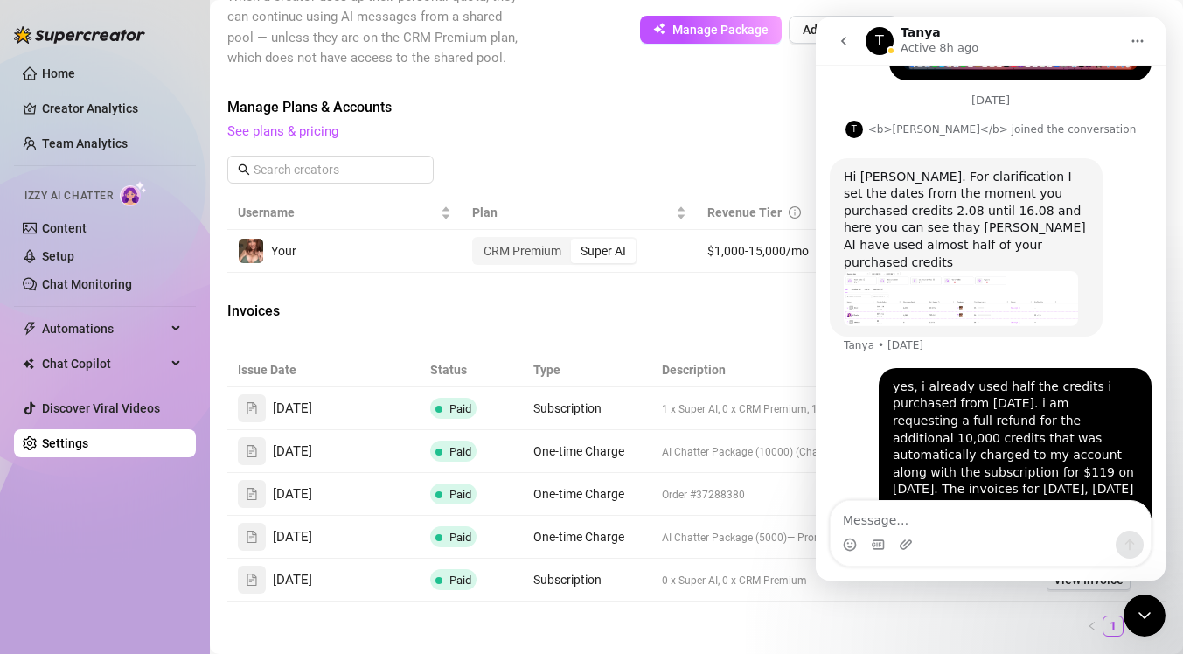
drag, startPoint x: 850, startPoint y: 37, endPoint x: 982, endPoint y: 100, distance: 146.2
click at [850, 37] on icon "go back" at bounding box center [843, 41] width 14 height 14
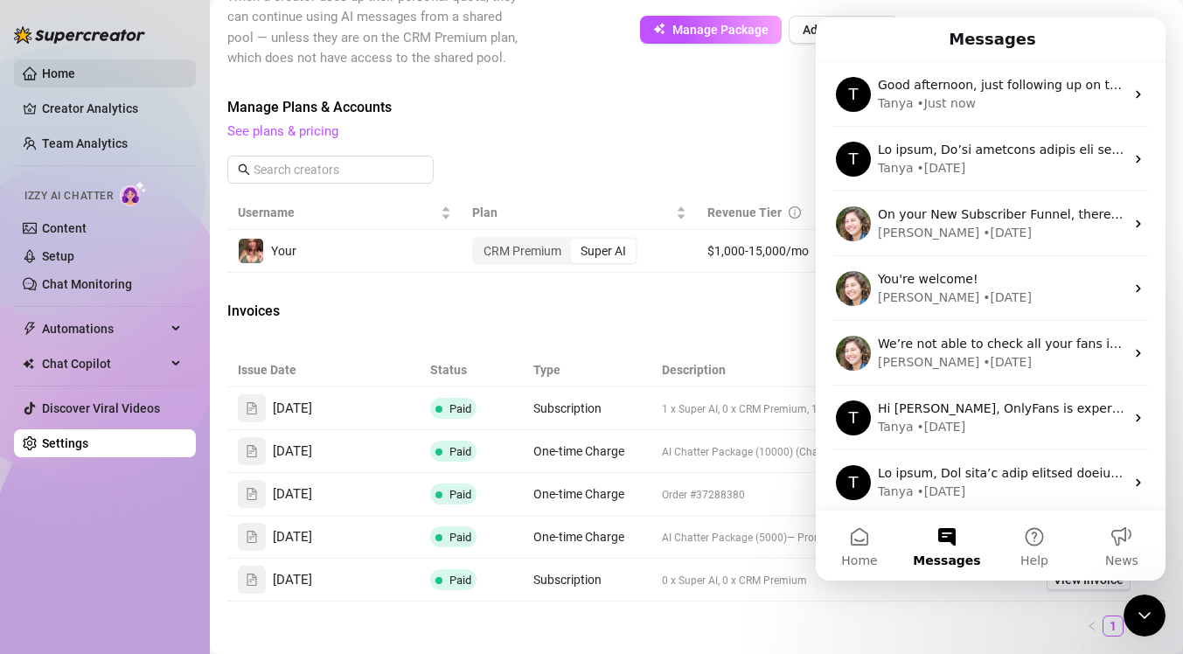
scroll to position [0, 0]
click at [678, 106] on span "Manage Plans & Accounts" at bounding box center [578, 107] width 702 height 21
click at [1154, 604] on div "Close Intercom Messenger" at bounding box center [1144, 615] width 42 height 42
